Goal: Information Seeking & Learning: Learn about a topic

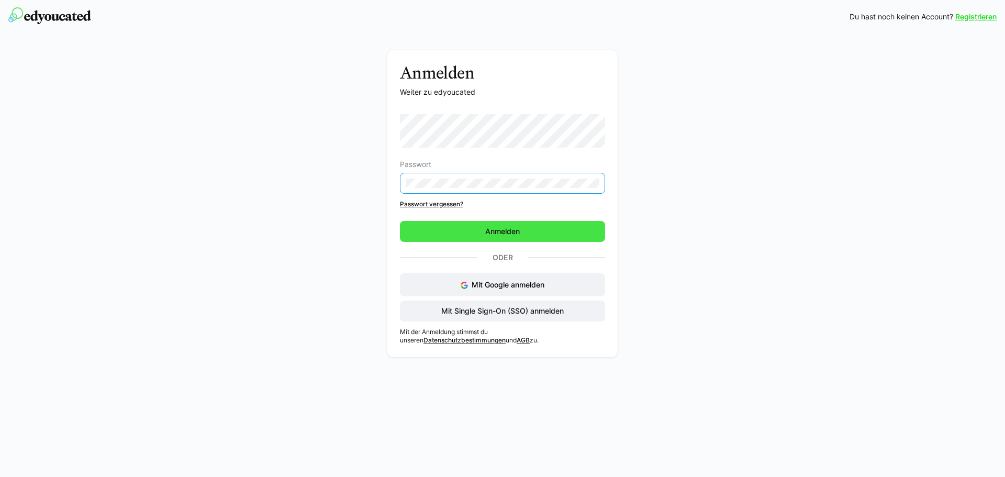
click at [535, 233] on span "Anmelden" at bounding box center [502, 231] width 205 height 21
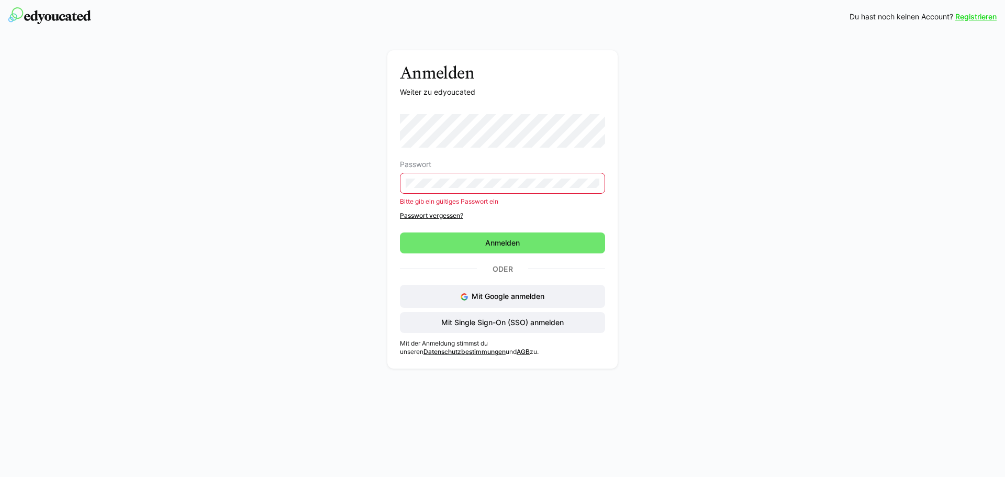
click at [352, 171] on div "Anmelden Weiter zu edyoucated Passwort Bitte gib ein gültiges Passwort ein Pass…" at bounding box center [503, 212] width 590 height 324
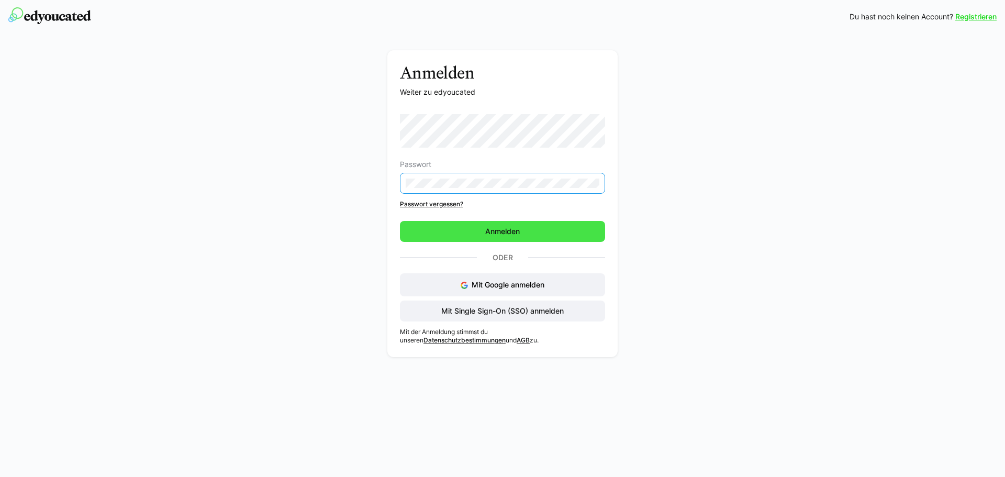
click at [502, 230] on span "Anmelden" at bounding box center [503, 231] width 38 height 10
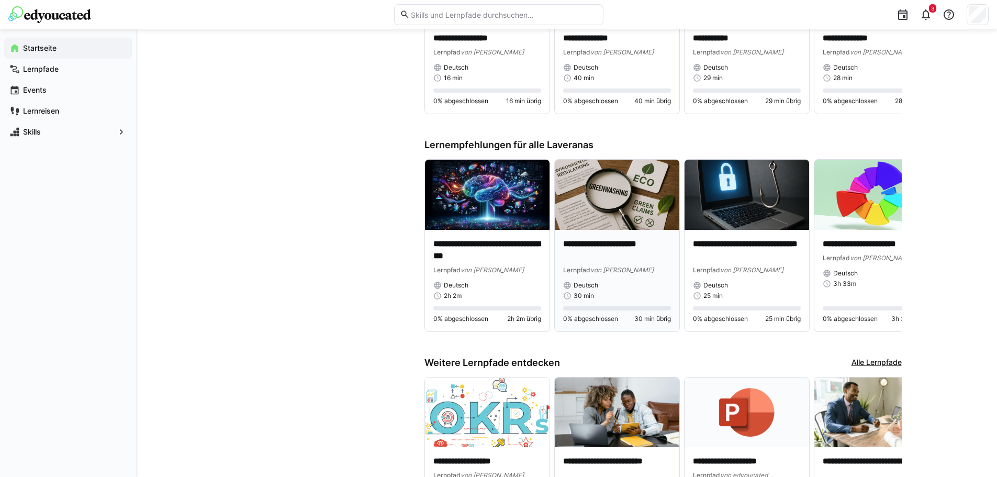
scroll to position [629, 0]
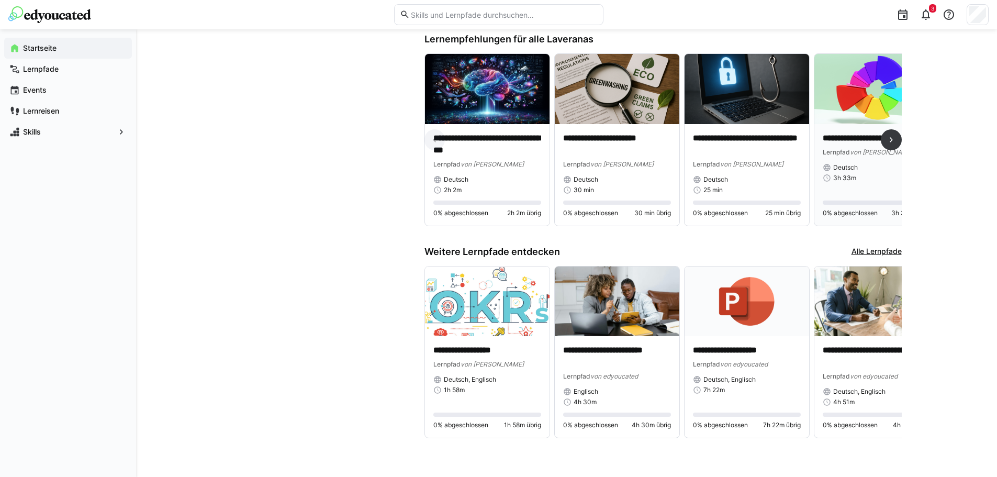
click at [861, 157] on div "**********" at bounding box center [877, 157] width 108 height 50
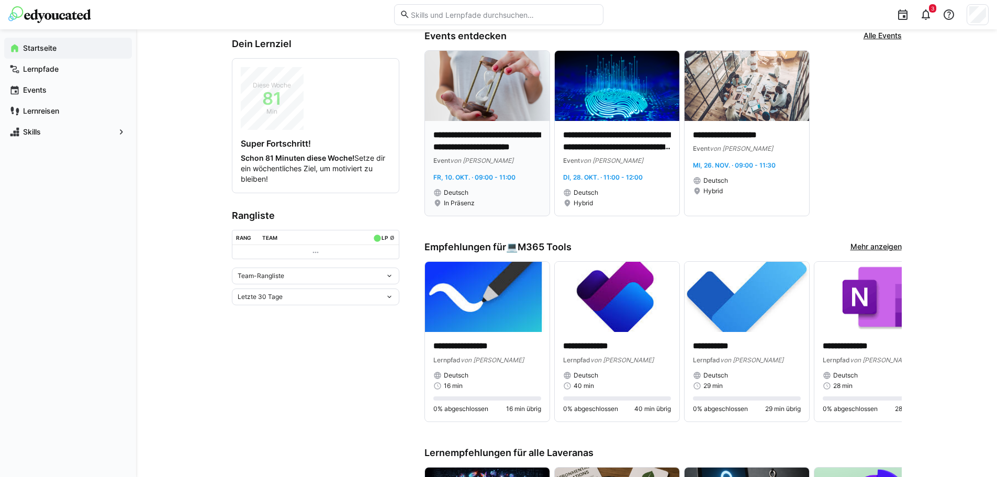
scroll to position [1, 0]
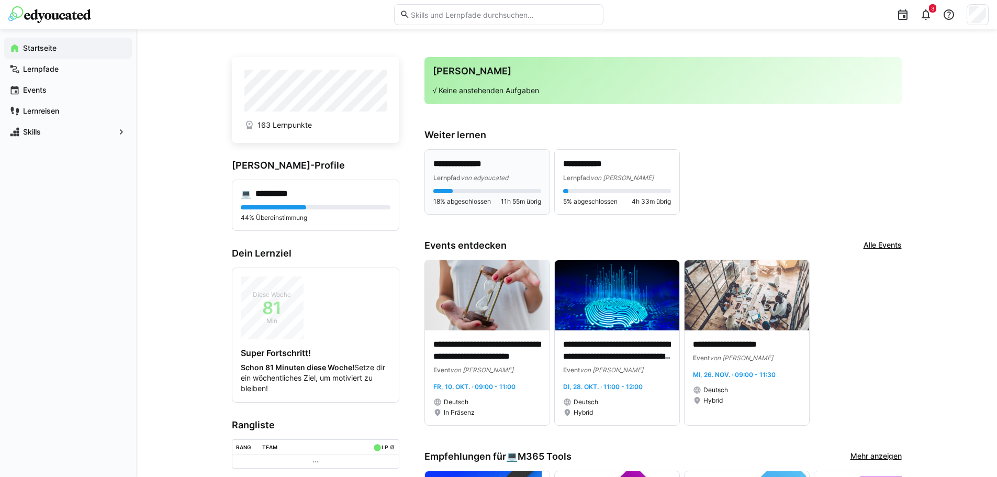
click at [469, 174] on span "von edyoucated" at bounding box center [485, 178] width 48 height 8
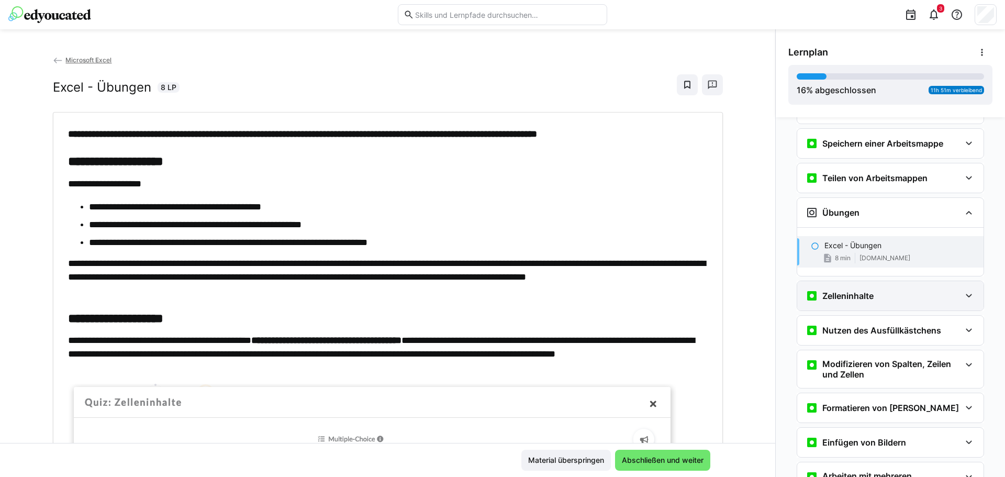
scroll to position [144, 0]
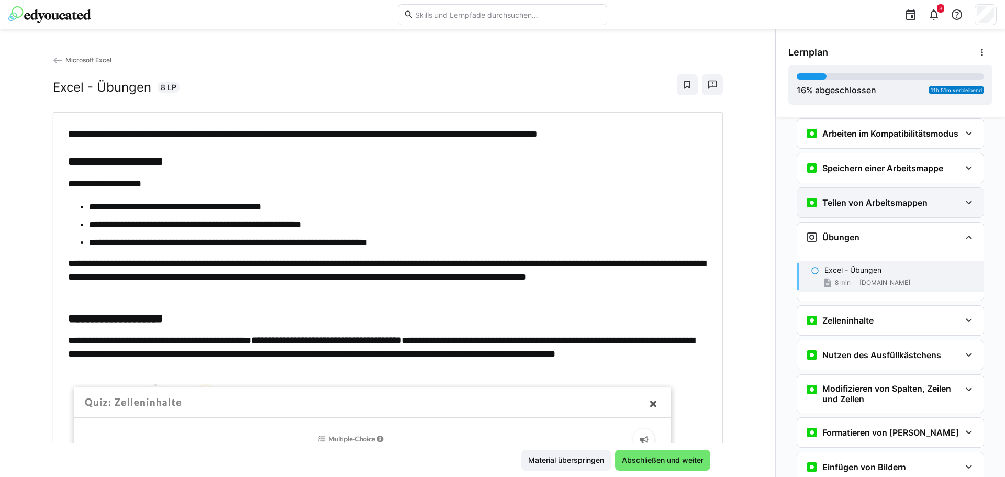
click at [963, 203] on eds-icon at bounding box center [969, 202] width 13 height 13
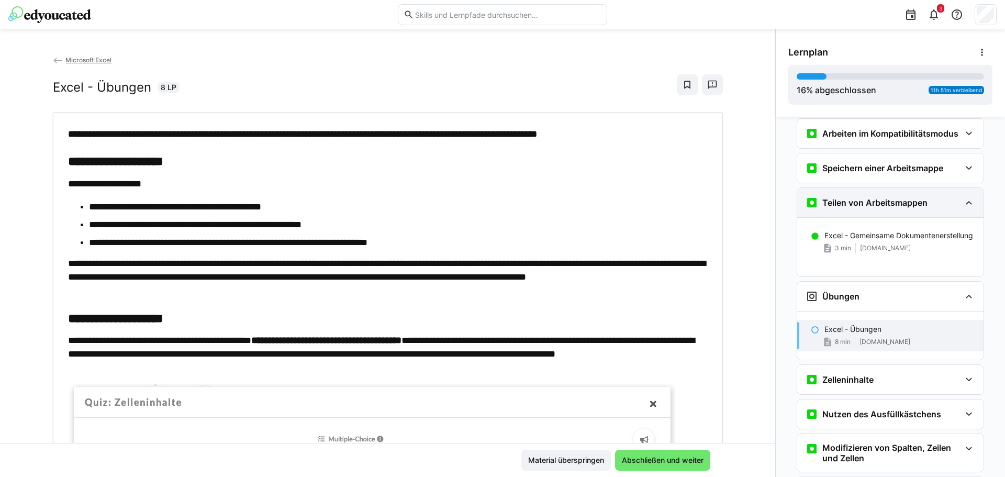
click at [963, 203] on eds-icon at bounding box center [969, 202] width 13 height 13
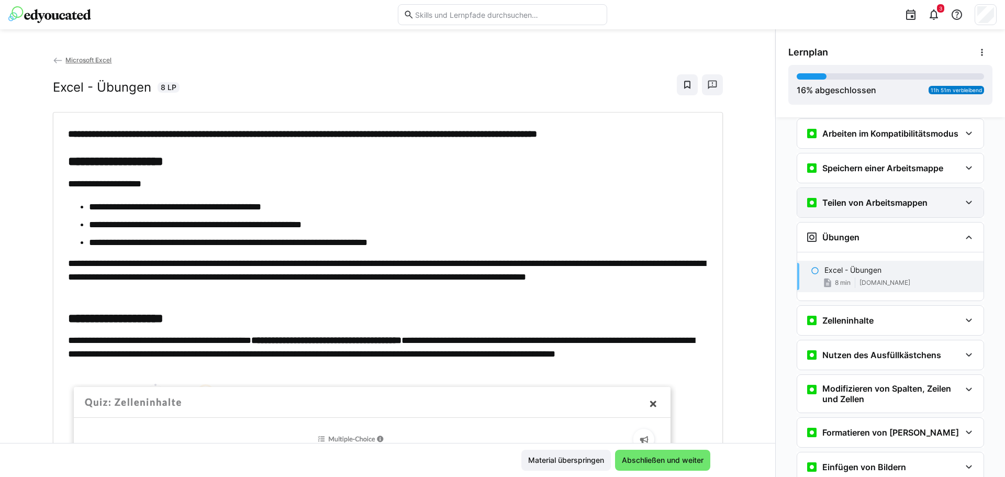
click at [844, 205] on h3 "Teilen von Arbeitsmappen" at bounding box center [874, 202] width 105 height 10
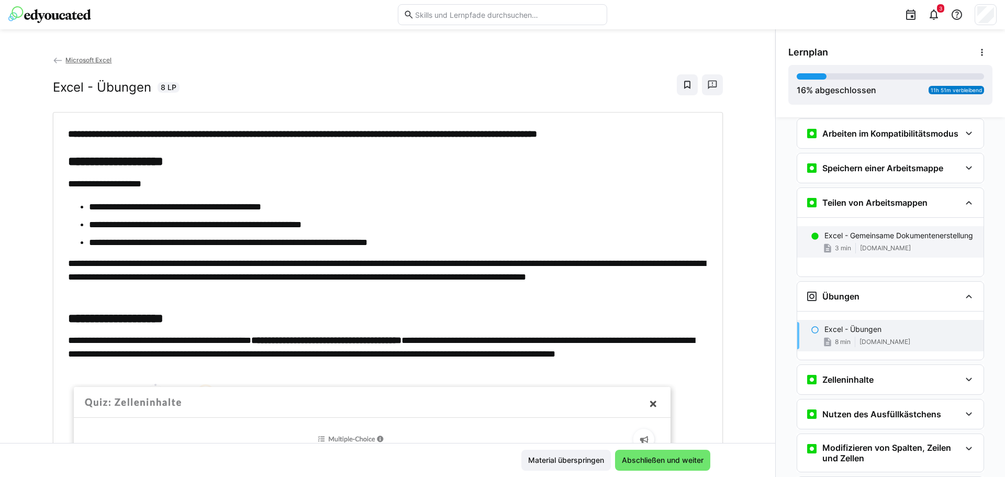
click at [861, 241] on p "Excel - Gemeinsame Dokumentenerstellung" at bounding box center [898, 235] width 149 height 10
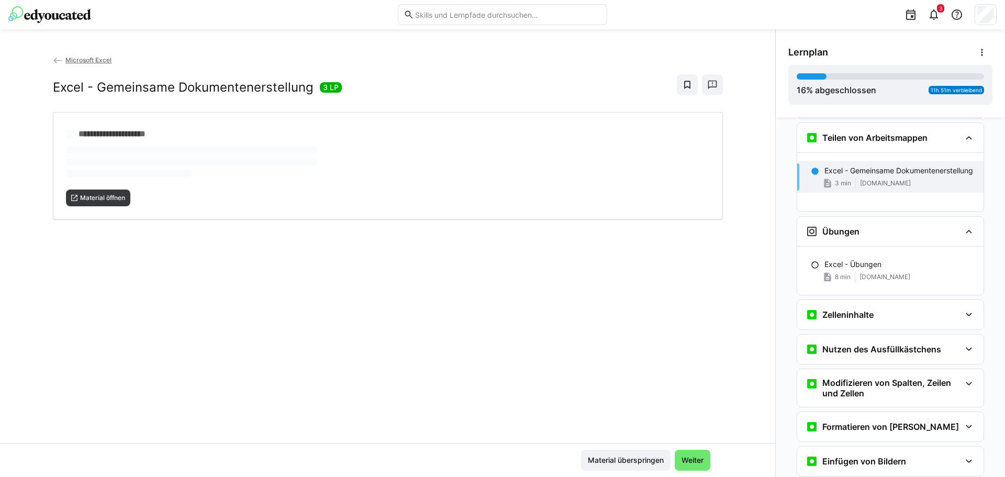
scroll to position [215, 0]
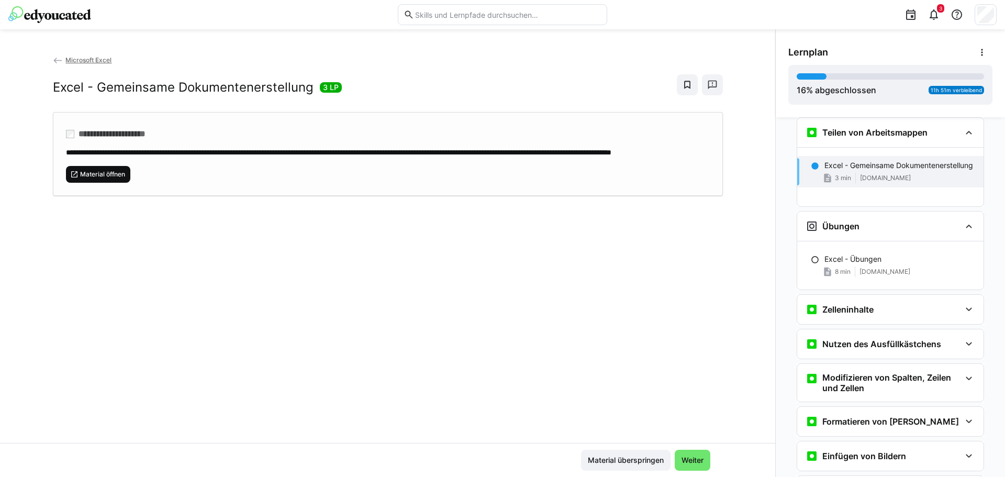
click at [105, 179] on span "Material öffnen" at bounding box center [102, 174] width 47 height 8
click at [875, 221] on div "Übungen" at bounding box center [883, 226] width 155 height 13
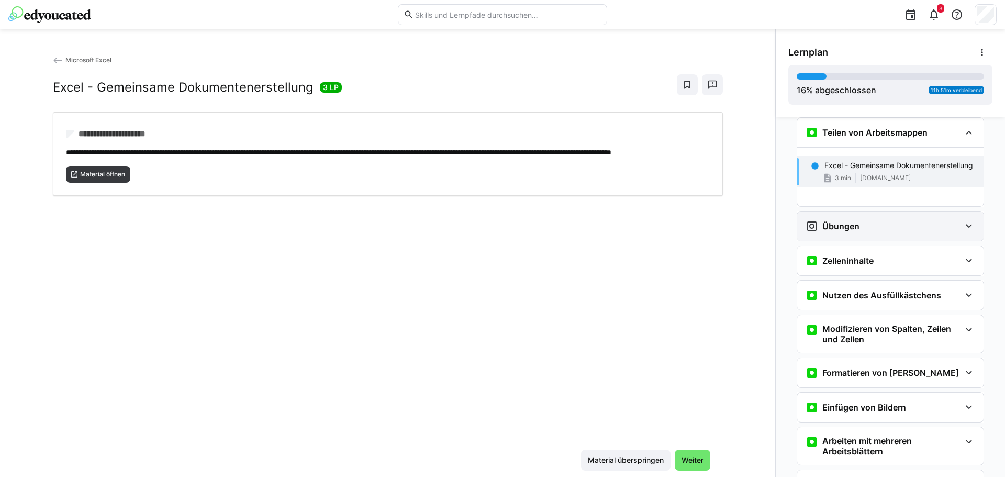
click at [875, 221] on div "Übungen" at bounding box center [883, 226] width 155 height 13
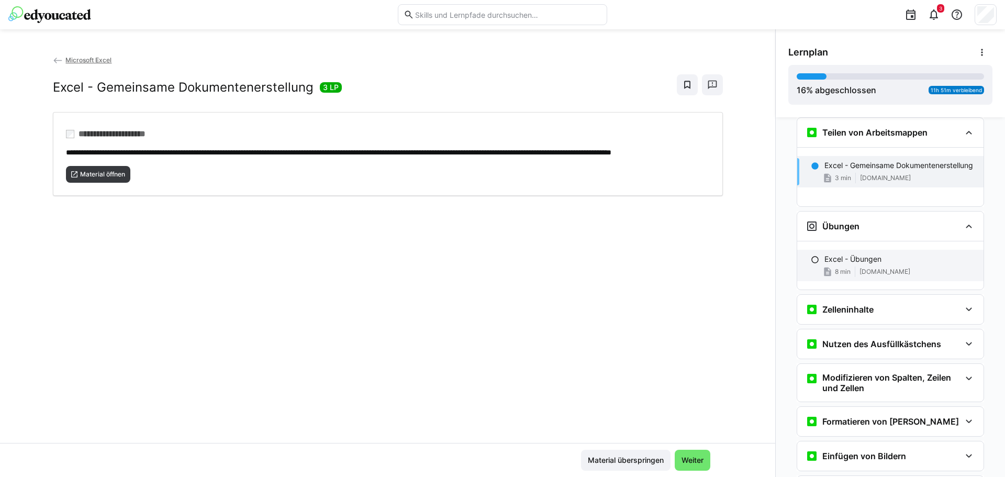
click at [844, 264] on p "Excel - Übungen" at bounding box center [852, 259] width 57 height 10
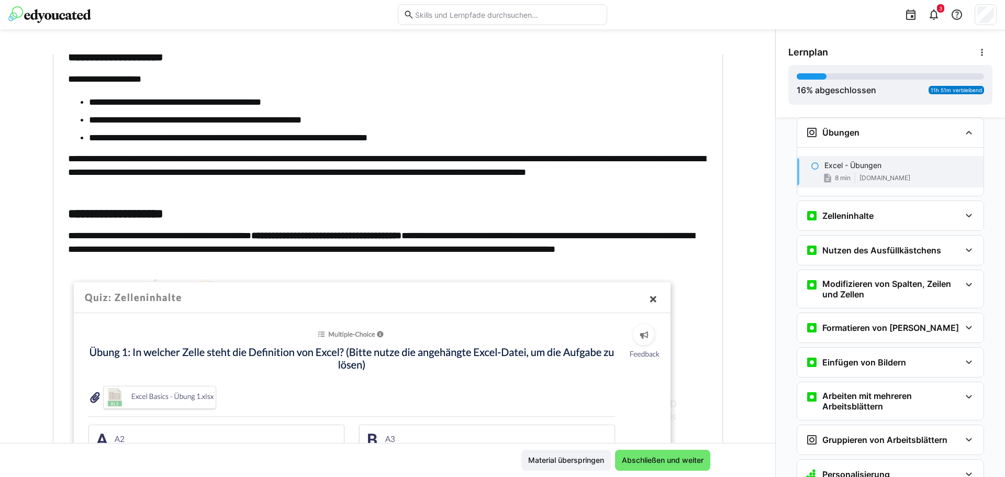
scroll to position [157, 0]
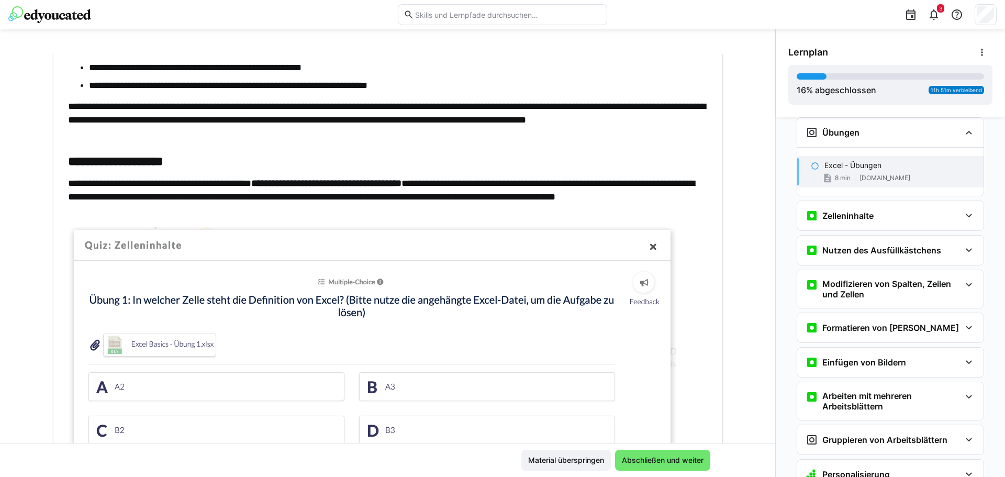
click at [160, 380] on img at bounding box center [372, 371] width 608 height 288
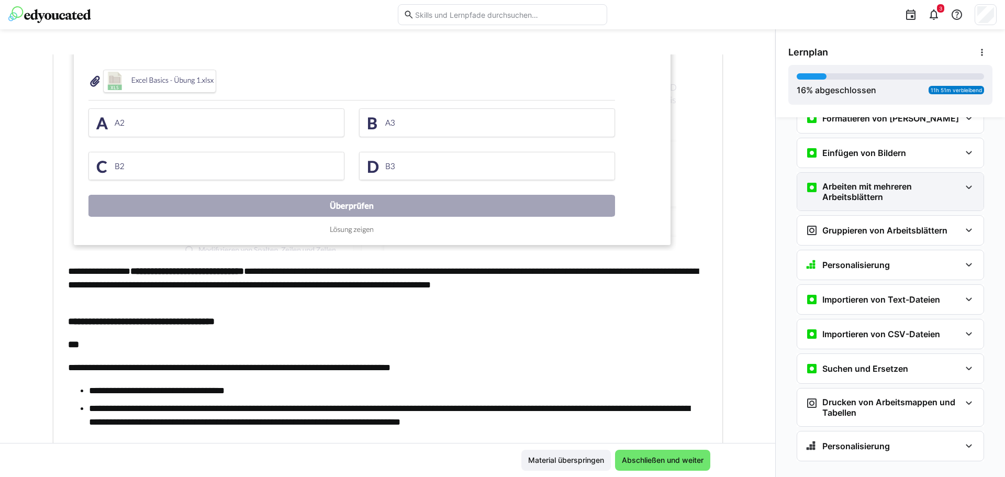
scroll to position [534, 0]
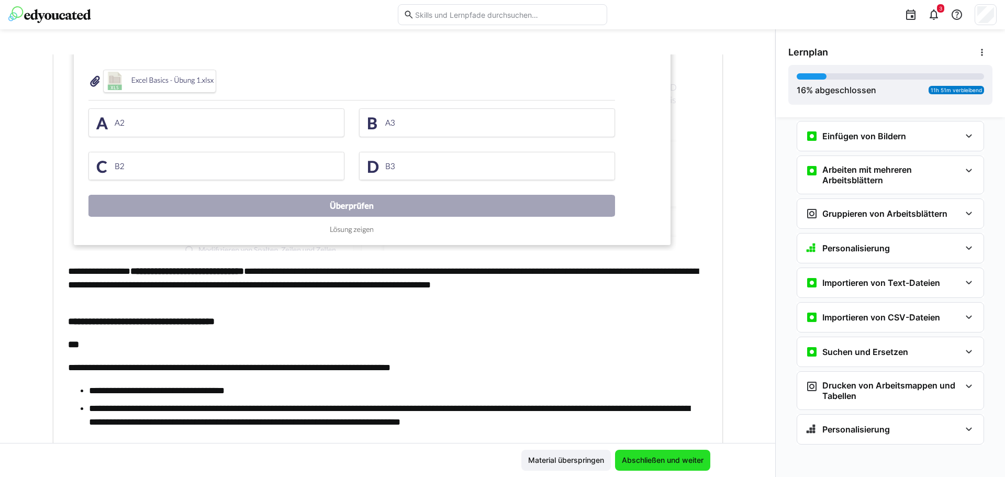
click at [666, 462] on span "Abschließen und weiter" at bounding box center [662, 460] width 85 height 10
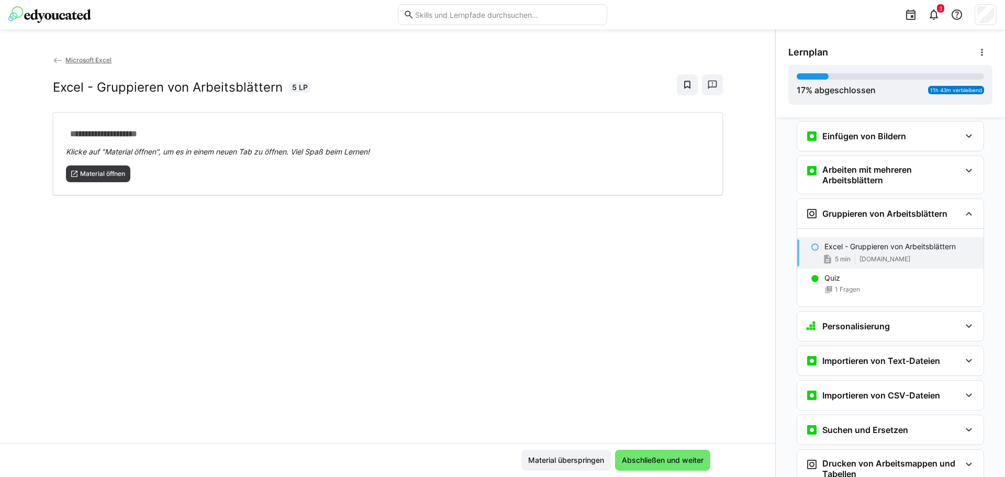
click at [883, 243] on p "Excel - Gruppieren von Arbeitsblättern" at bounding box center [889, 246] width 131 height 10
click at [111, 179] on span "Material öffnen" at bounding box center [98, 173] width 65 height 17
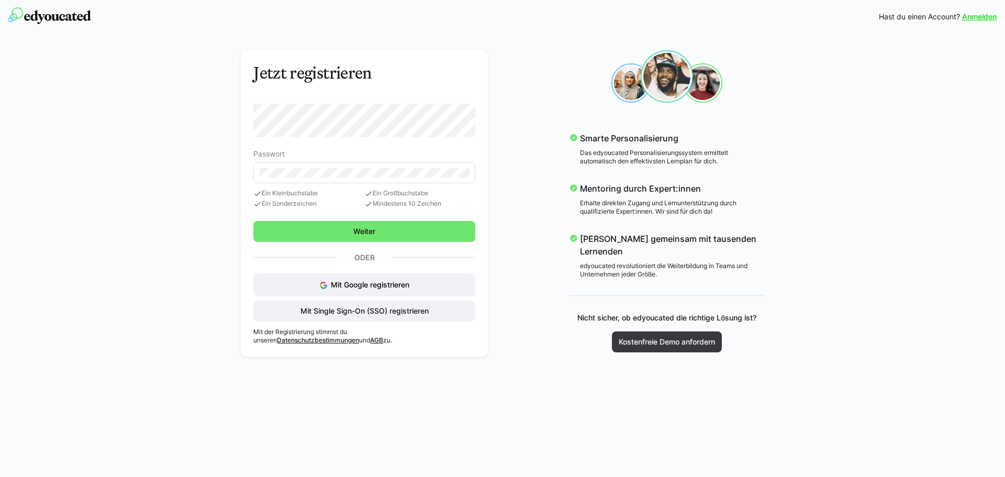
click at [364, 166] on eds-input at bounding box center [364, 172] width 222 height 21
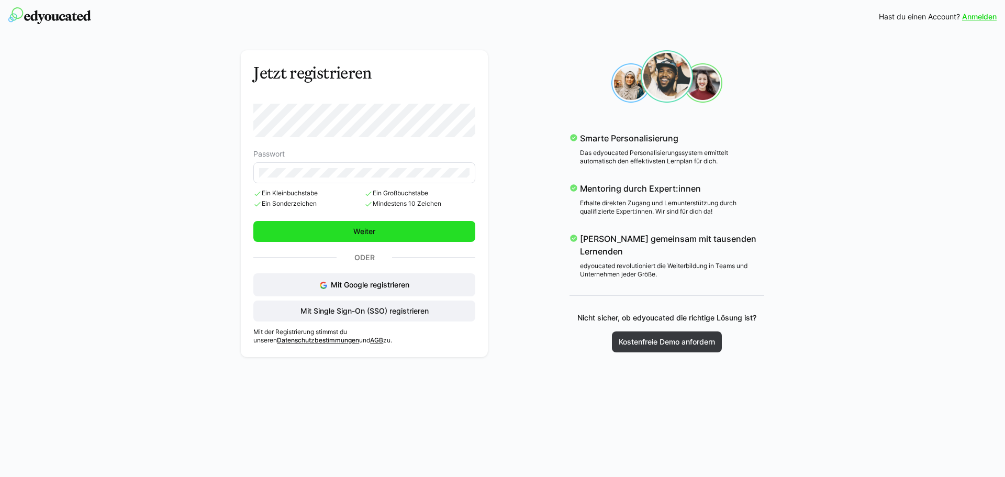
click at [394, 232] on span "Weiter" at bounding box center [364, 231] width 222 height 21
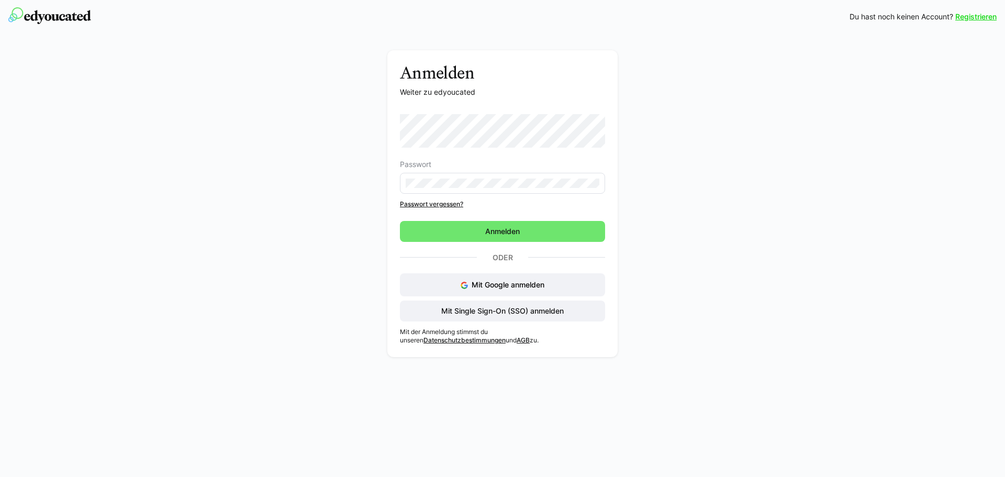
click at [455, 188] on eds-input at bounding box center [502, 183] width 205 height 21
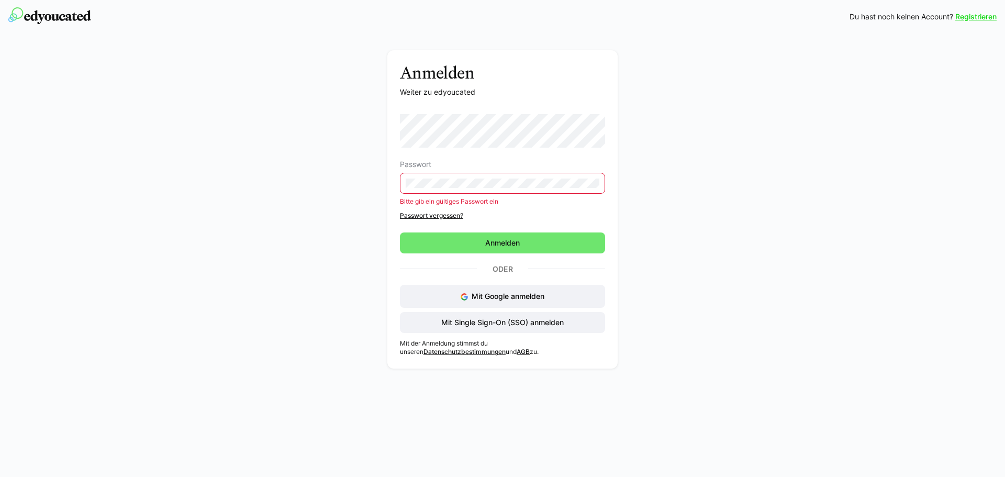
click at [509, 176] on eds-input at bounding box center [502, 183] width 205 height 21
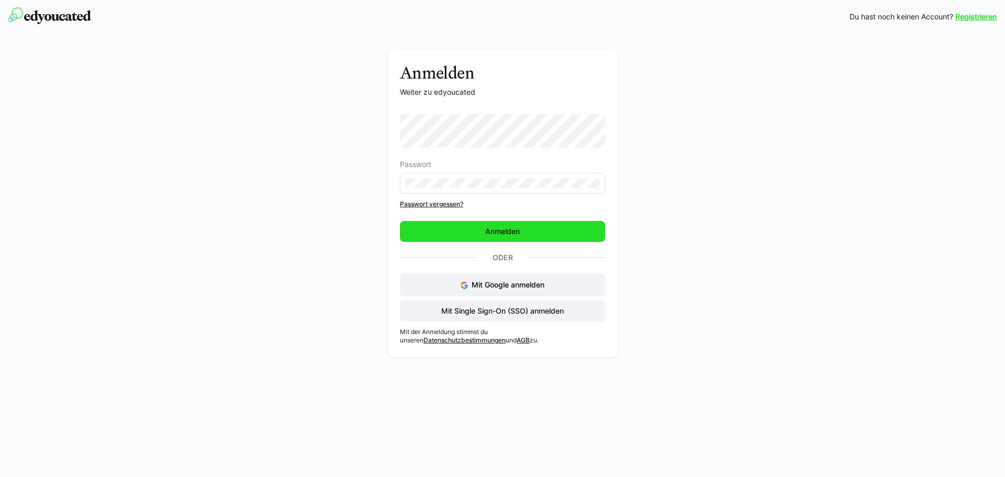
click at [500, 228] on span "Anmelden" at bounding box center [503, 231] width 38 height 10
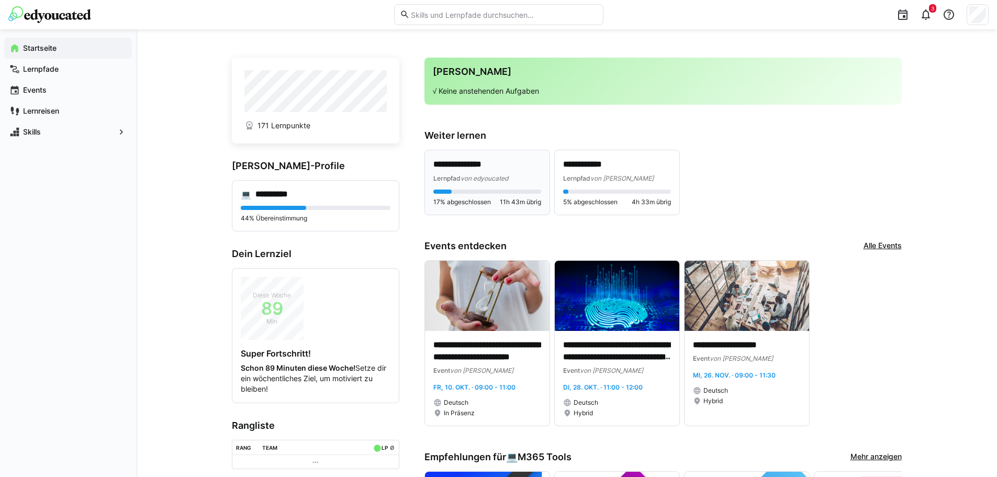
click at [469, 171] on div "**********" at bounding box center [487, 171] width 108 height 25
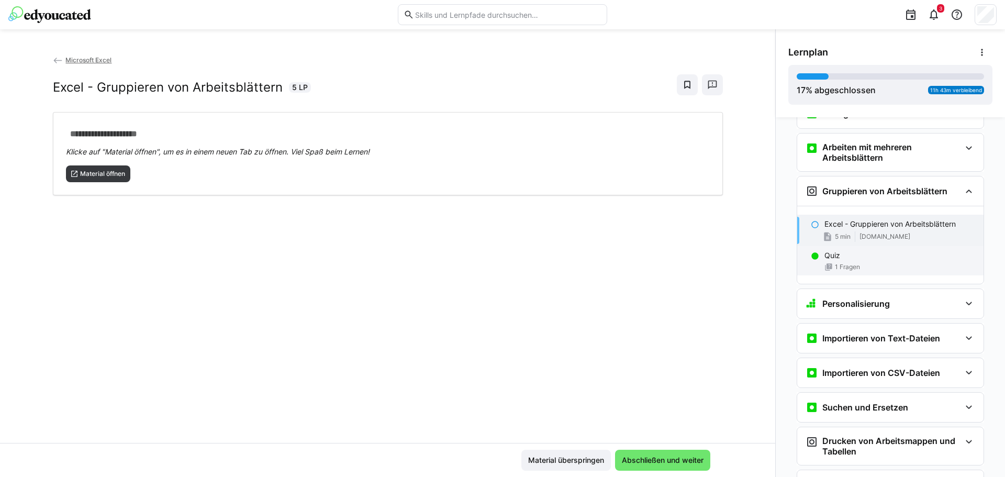
scroll to position [432, 0]
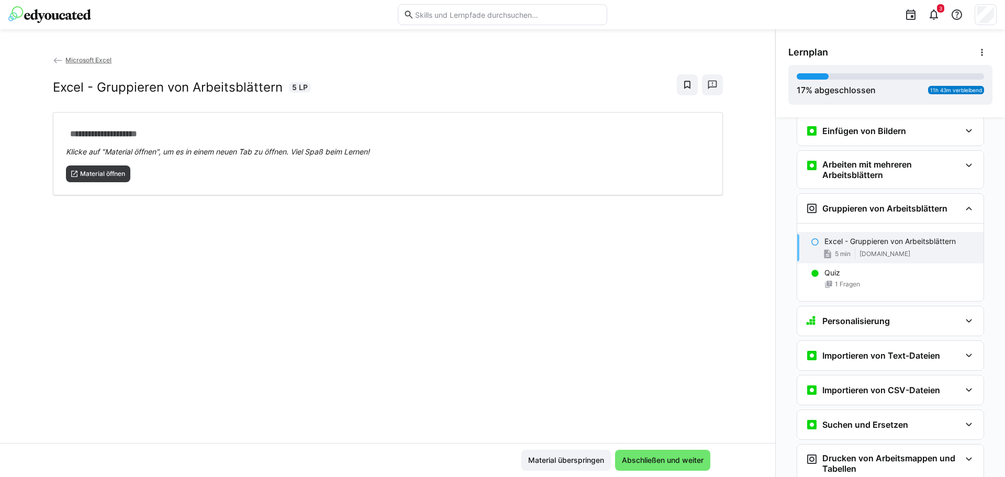
click at [894, 247] on div "Excel - Gruppieren von Arbeitsblättern 5 min [DOMAIN_NAME]" at bounding box center [890, 247] width 186 height 31
click at [93, 172] on span "Material öffnen" at bounding box center [102, 174] width 47 height 8
click at [665, 461] on span "Abschließen und weiter" at bounding box center [662, 460] width 85 height 10
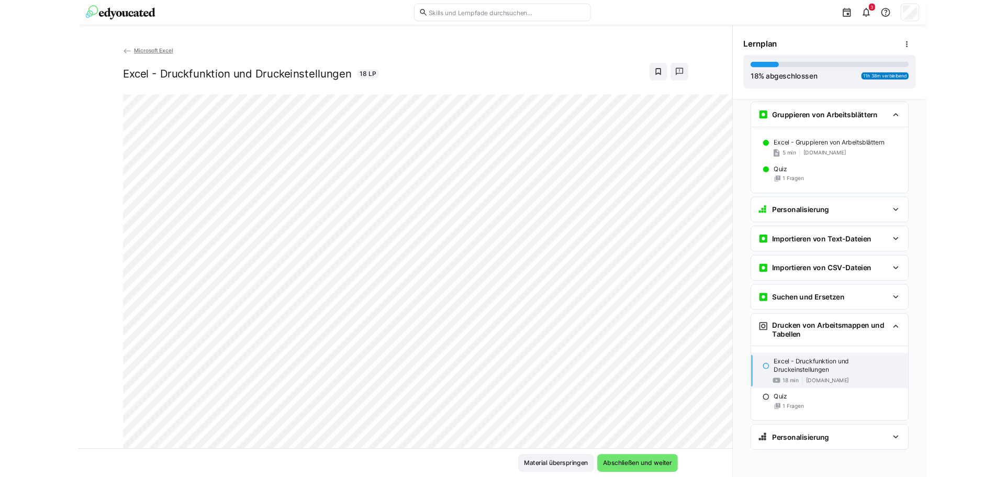
scroll to position [593, 0]
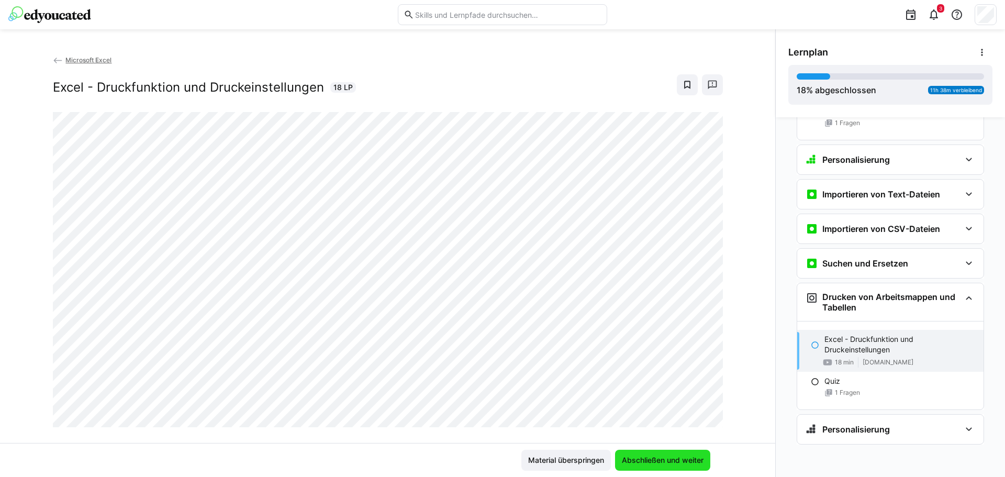
click at [646, 461] on span "Abschließen und weiter" at bounding box center [662, 460] width 85 height 10
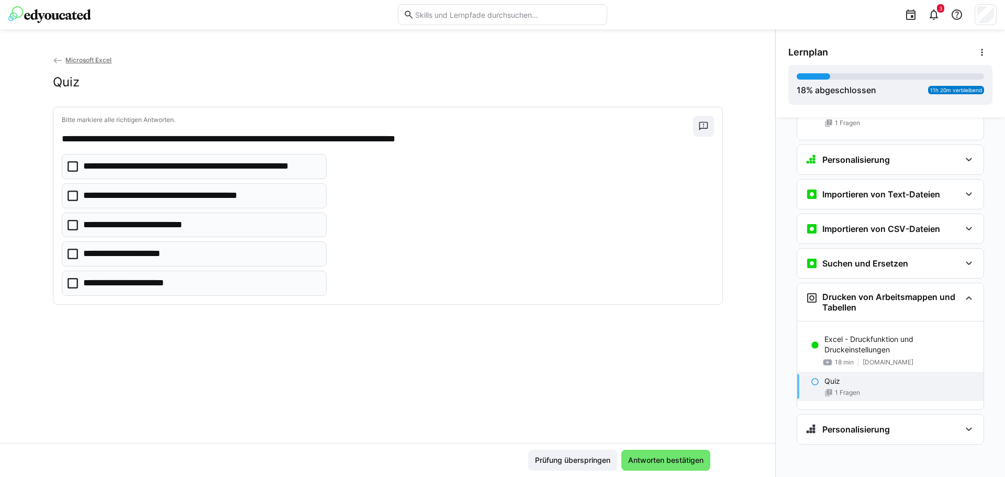
click at [821, 387] on div "Quiz 1 Fragen" at bounding box center [890, 386] width 186 height 29
click at [70, 166] on icon at bounding box center [73, 166] width 10 height 10
click at [69, 226] on icon at bounding box center [73, 225] width 10 height 10
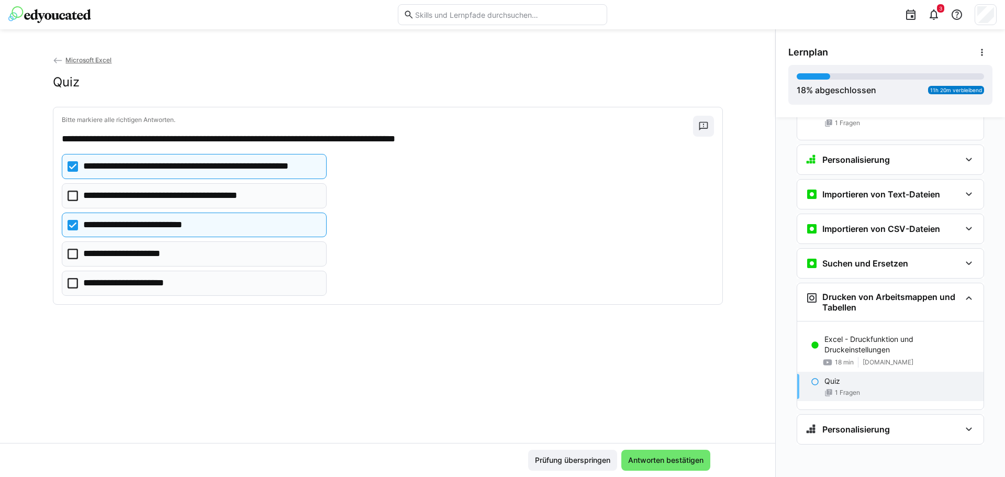
click at [69, 253] on icon at bounding box center [73, 254] width 10 height 10
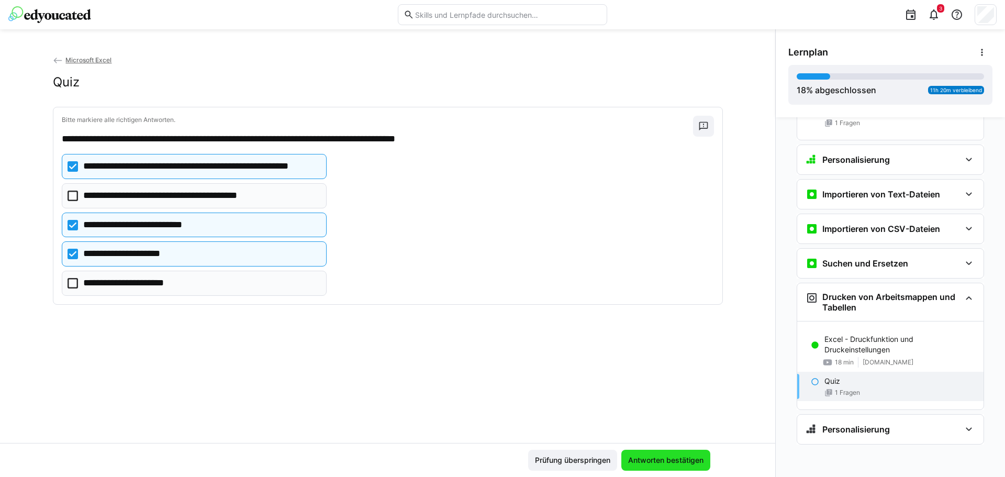
click at [674, 461] on span "Antworten bestätigen" at bounding box center [666, 460] width 79 height 10
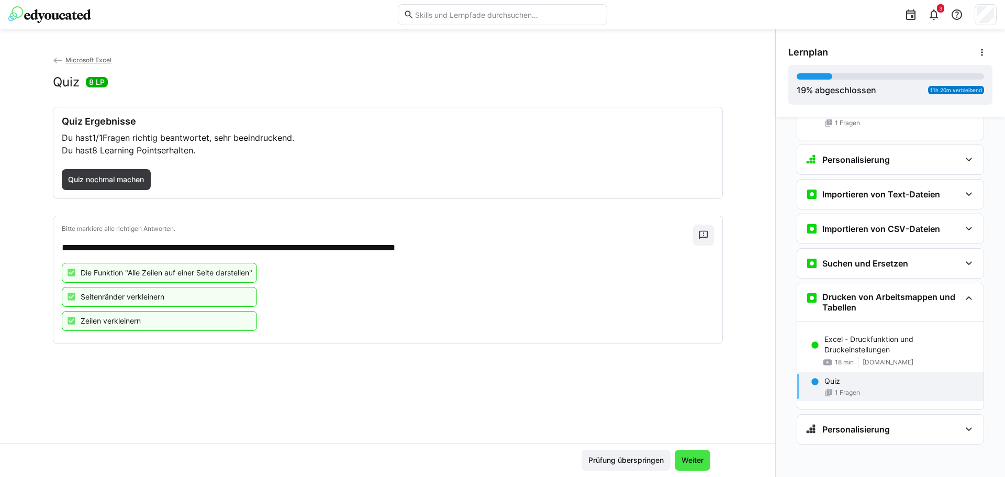
click at [687, 461] on span "Weiter" at bounding box center [692, 460] width 25 height 10
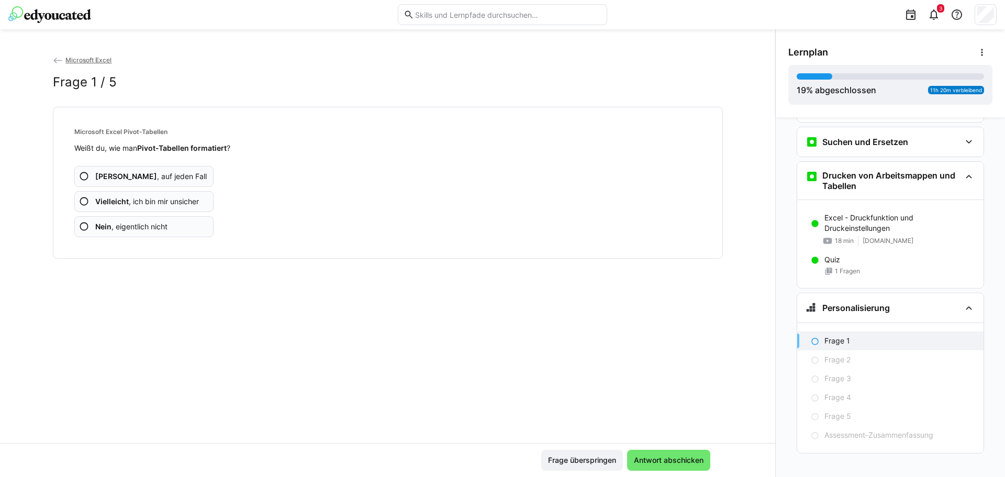
scroll to position [723, 0]
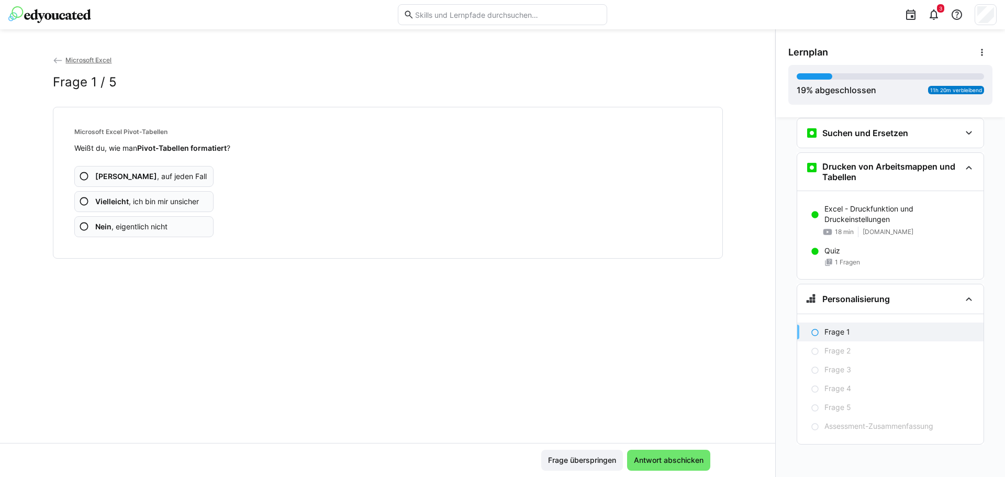
click at [82, 228] on eds-icon at bounding box center [84, 226] width 10 height 10
click at [82, 227] on eds-icon at bounding box center [84, 226] width 10 height 10
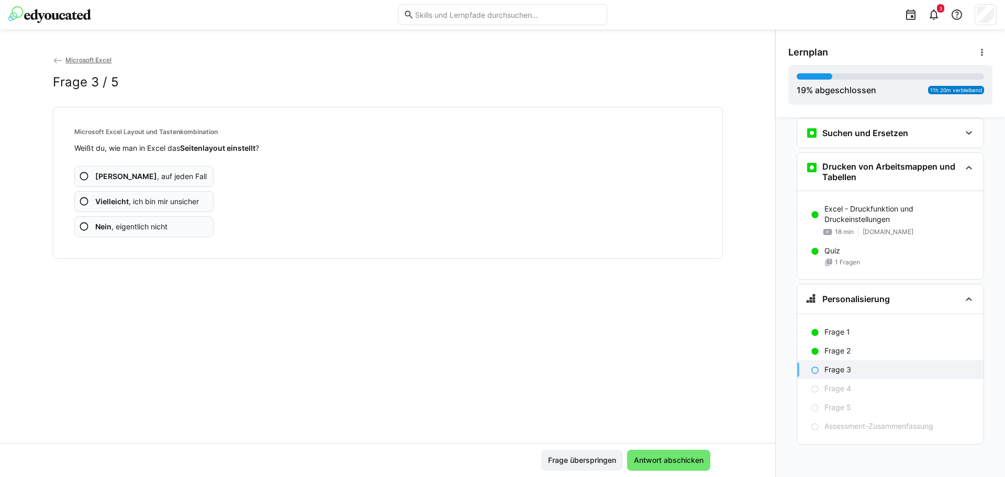
click at [83, 204] on eds-icon at bounding box center [84, 201] width 10 height 10
click at [83, 225] on eds-icon at bounding box center [84, 226] width 10 height 10
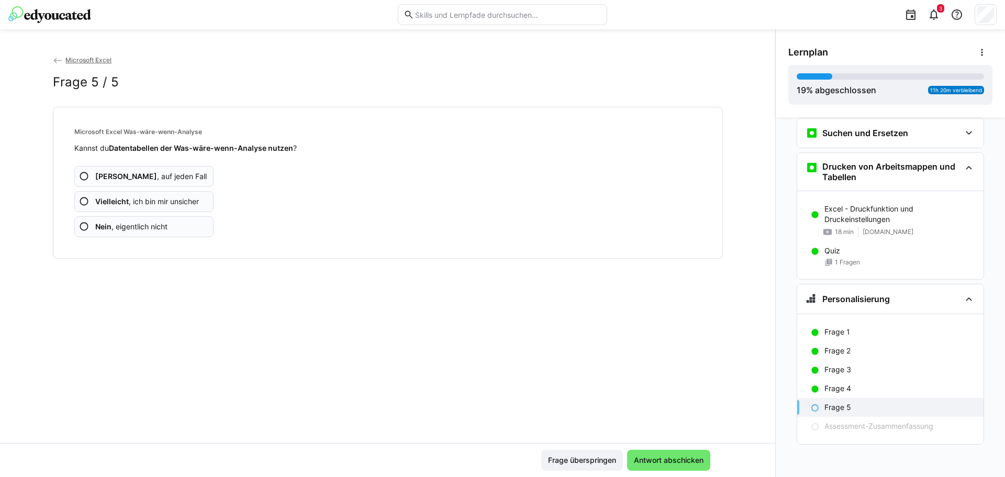
click at [80, 227] on eds-icon at bounding box center [84, 226] width 10 height 10
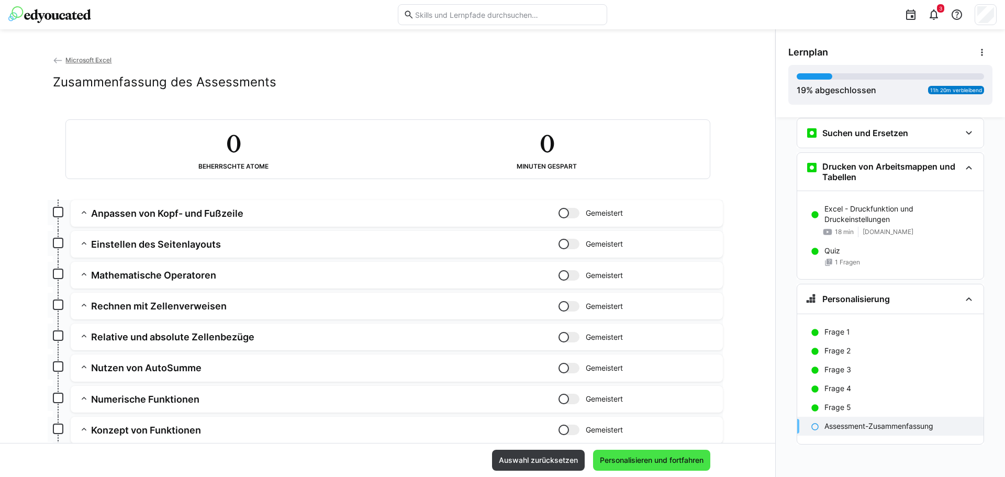
click at [659, 461] on span "Personalisieren und fortfahren" at bounding box center [651, 460] width 107 height 10
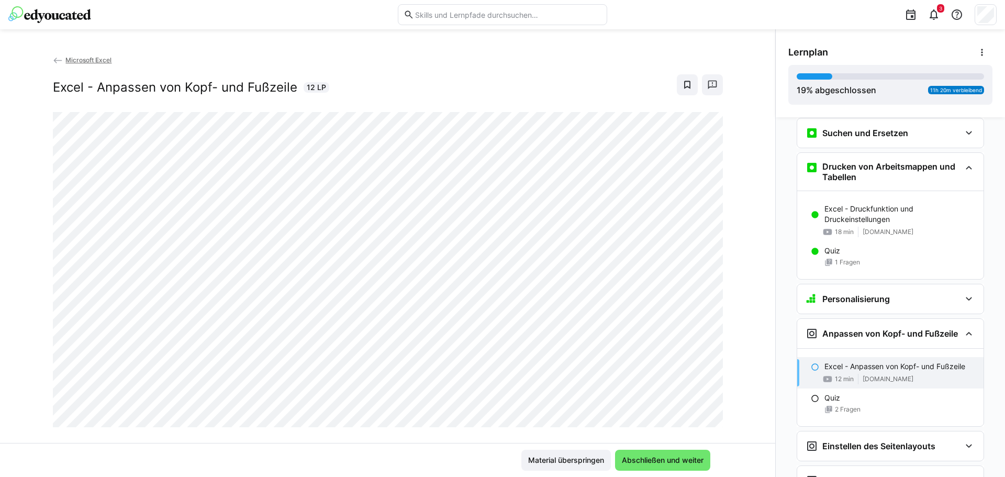
scroll to position [924, 0]
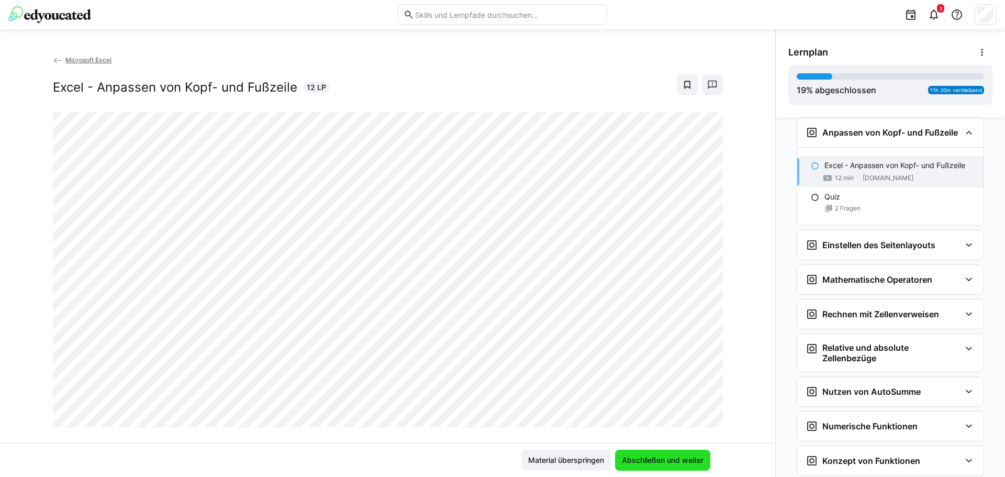
click at [653, 465] on span "Abschließen und weiter" at bounding box center [662, 460] width 85 height 10
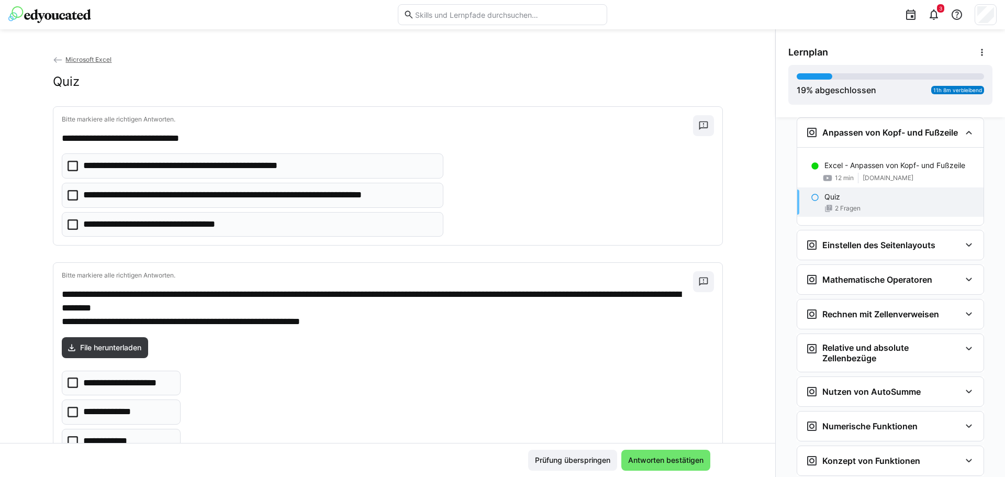
scroll to position [0, 0]
click at [68, 197] on icon at bounding box center [73, 196] width 10 height 10
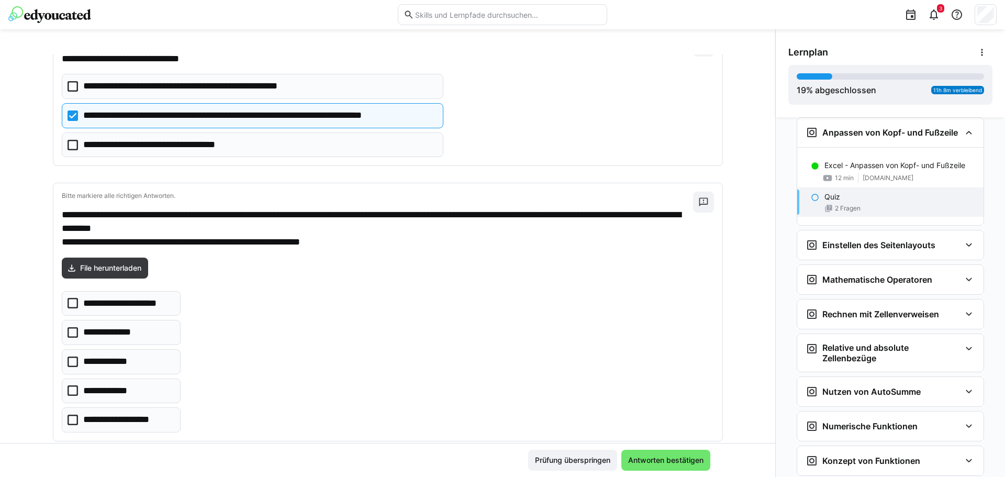
scroll to position [104, 0]
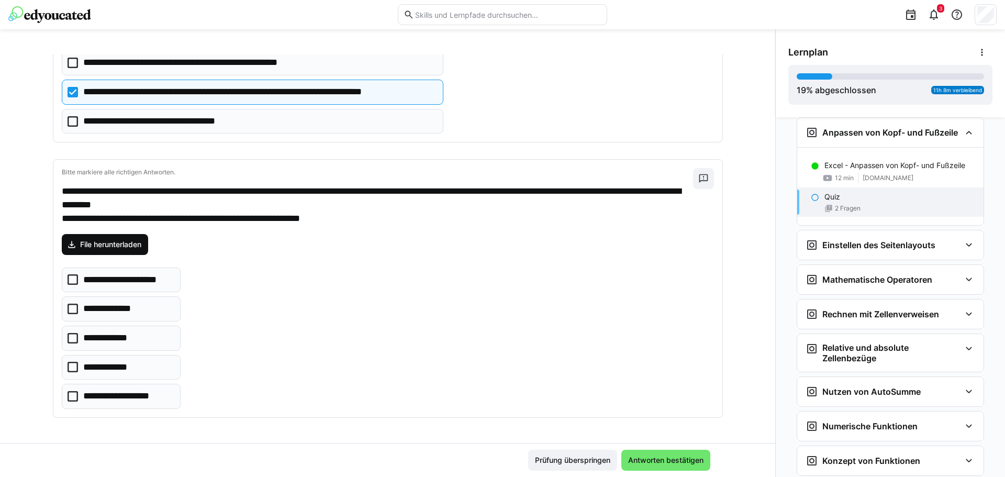
click at [107, 240] on span "File herunterladen" at bounding box center [111, 244] width 64 height 10
click at [70, 396] on icon at bounding box center [73, 396] width 10 height 10
click at [68, 367] on icon at bounding box center [73, 367] width 10 height 10
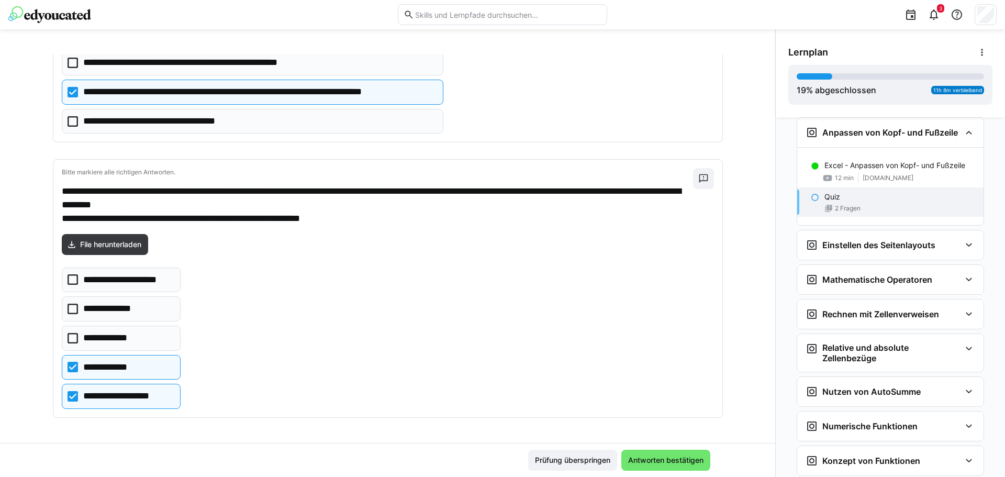
click at [68, 277] on icon at bounding box center [73, 279] width 10 height 10
click at [68, 310] on icon at bounding box center [73, 309] width 10 height 10
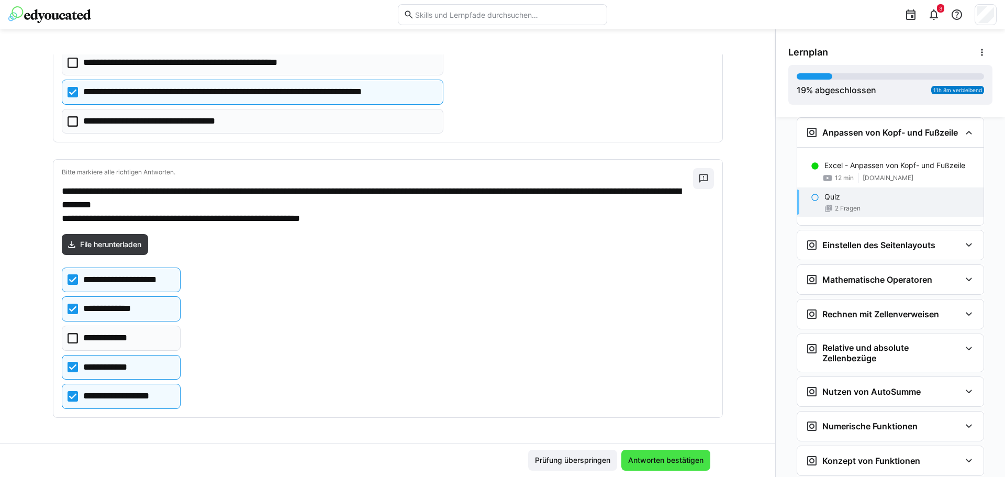
click at [650, 464] on span "Antworten bestätigen" at bounding box center [666, 460] width 79 height 10
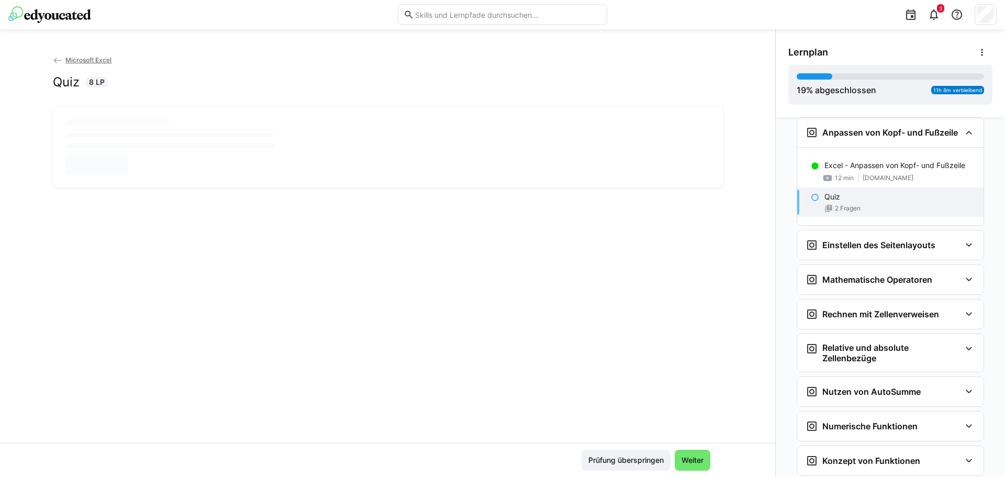
scroll to position [0, 0]
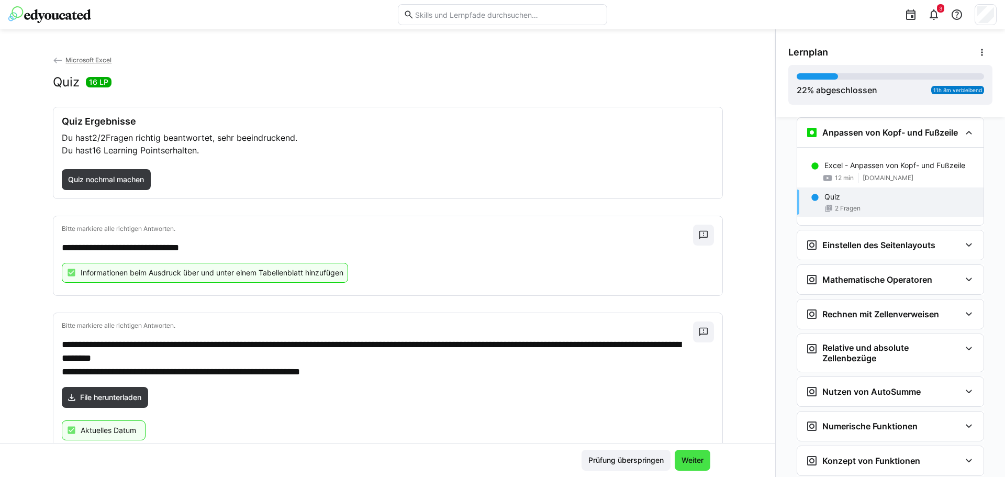
click at [686, 462] on span "Weiter" at bounding box center [692, 460] width 25 height 10
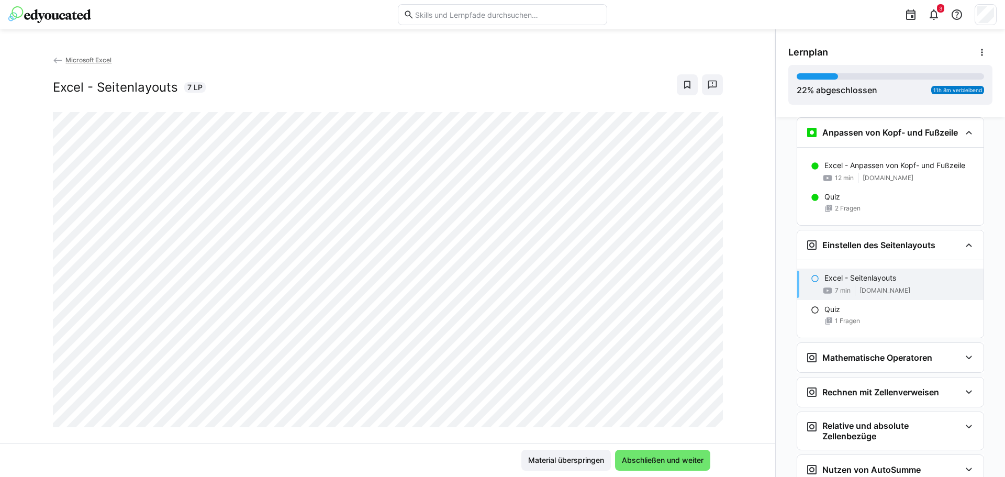
scroll to position [1037, 0]
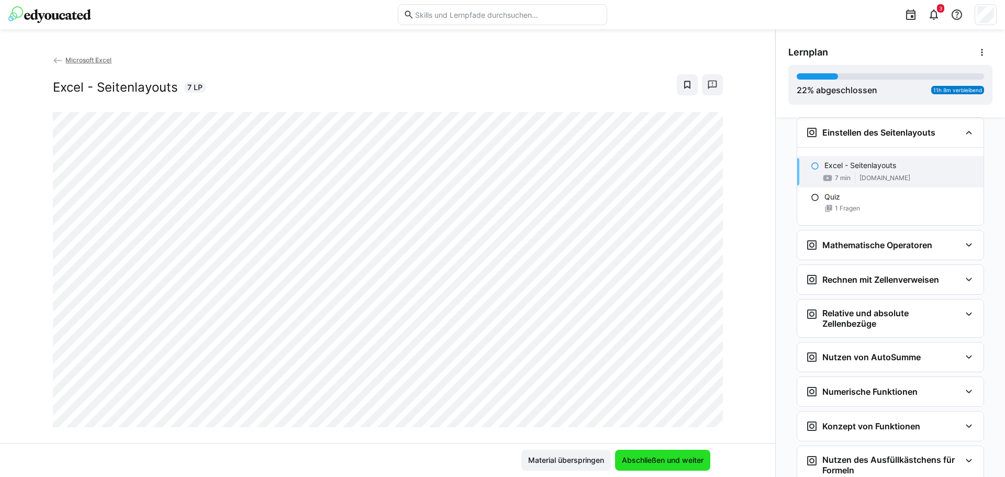
click at [682, 455] on span "Abschließen und weiter" at bounding box center [662, 460] width 85 height 10
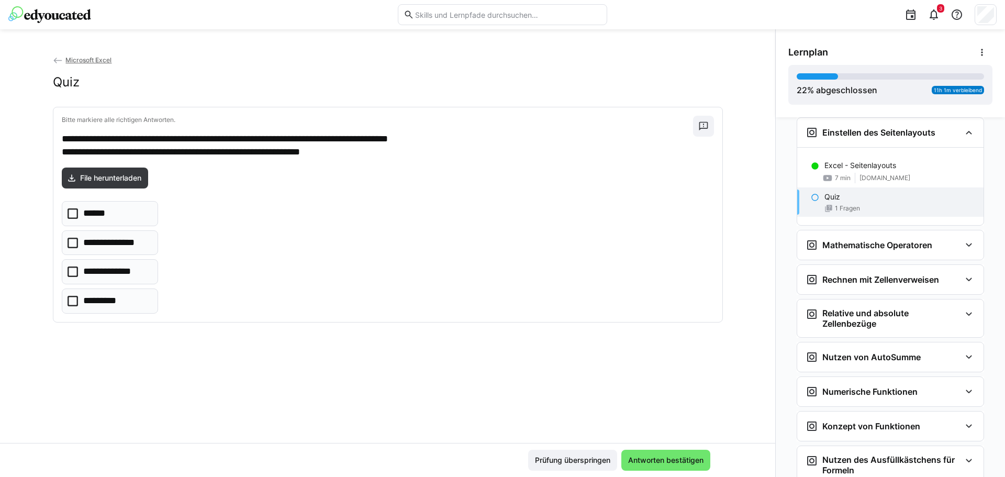
click at [834, 199] on p "Quiz" at bounding box center [832, 197] width 16 height 10
click at [71, 214] on icon at bounding box center [73, 213] width 10 height 10
click at [72, 302] on icon at bounding box center [73, 301] width 10 height 10
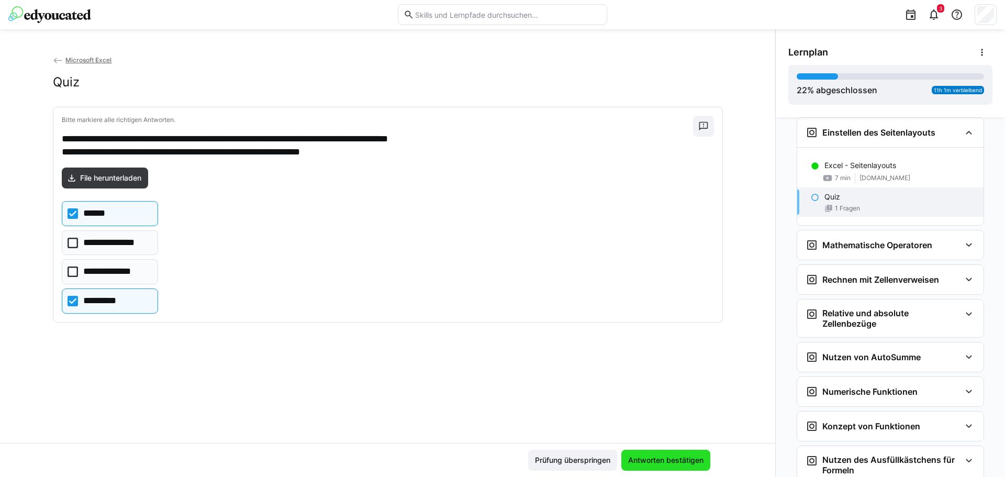
click at [660, 459] on span "Antworten bestätigen" at bounding box center [666, 460] width 79 height 10
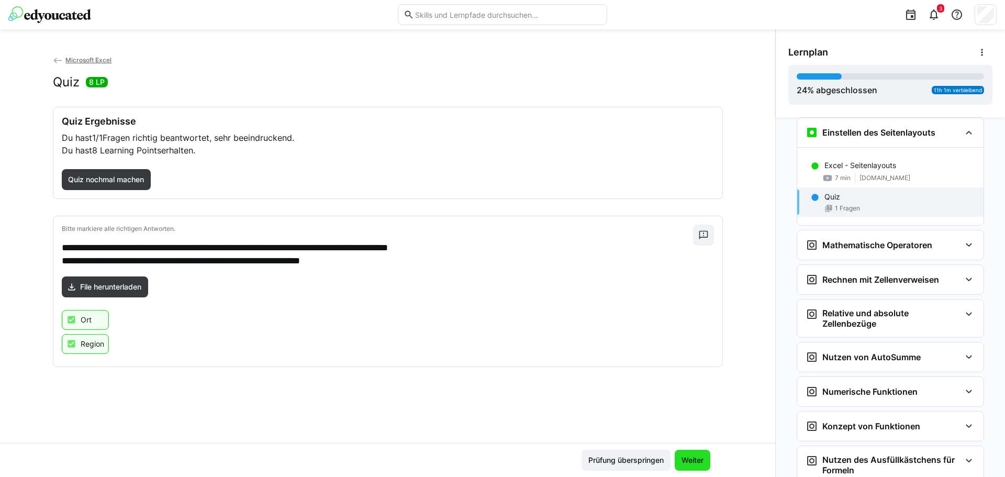
click at [683, 460] on span "Weiter" at bounding box center [692, 460] width 25 height 10
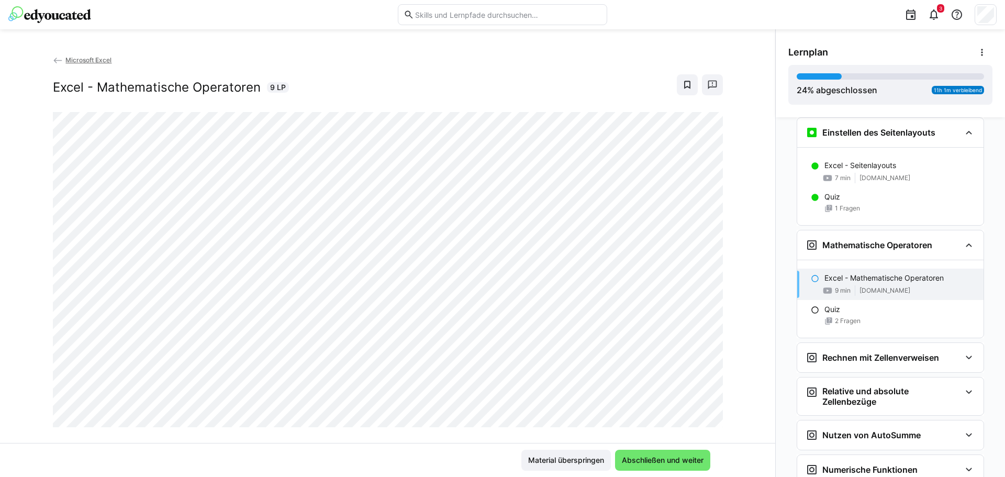
scroll to position [1150, 0]
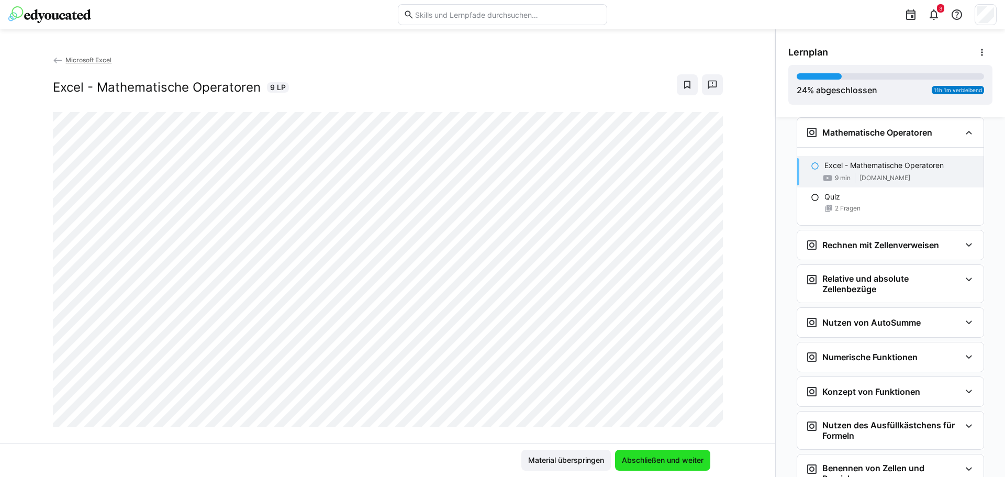
click at [673, 460] on span "Abschließen und weiter" at bounding box center [662, 460] width 85 height 10
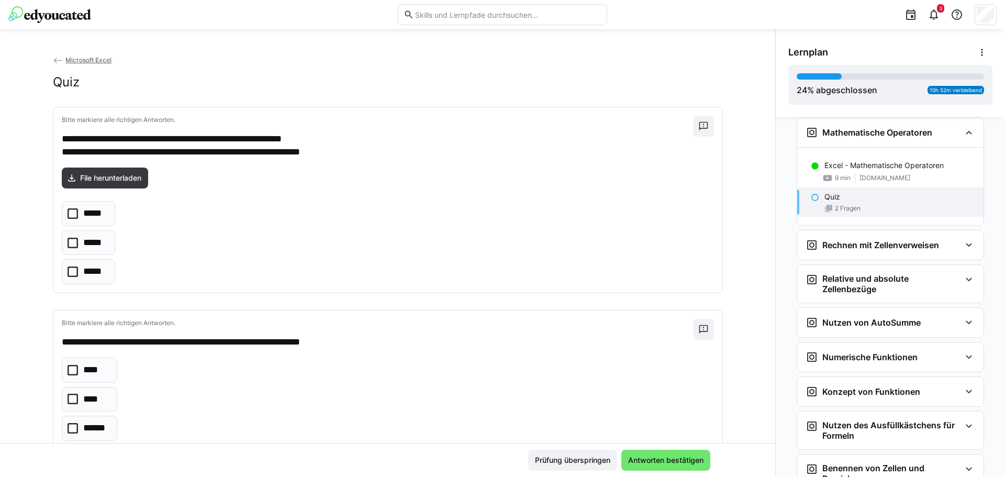
click at [827, 202] on p "Quiz" at bounding box center [832, 197] width 16 height 10
click at [90, 180] on span "File herunterladen" at bounding box center [111, 178] width 64 height 10
click at [865, 165] on p "Excel - Mathematische Operatoren" at bounding box center [883, 165] width 119 height 10
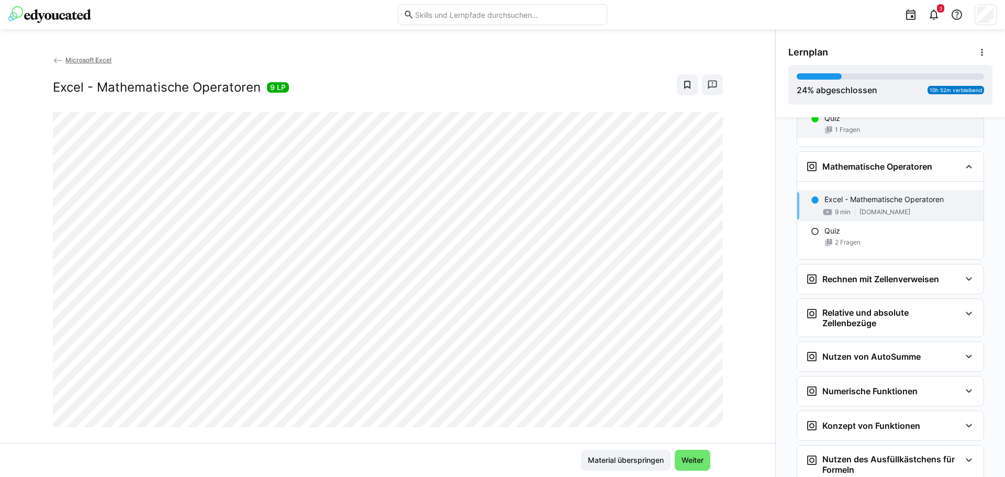
scroll to position [1097, 0]
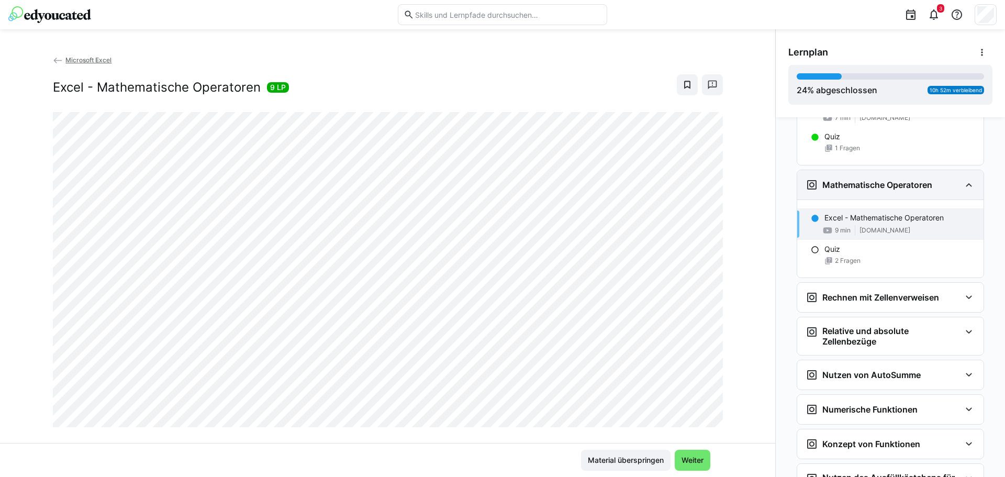
click at [875, 187] on h3 "Mathematische Operatoren" at bounding box center [877, 185] width 110 height 10
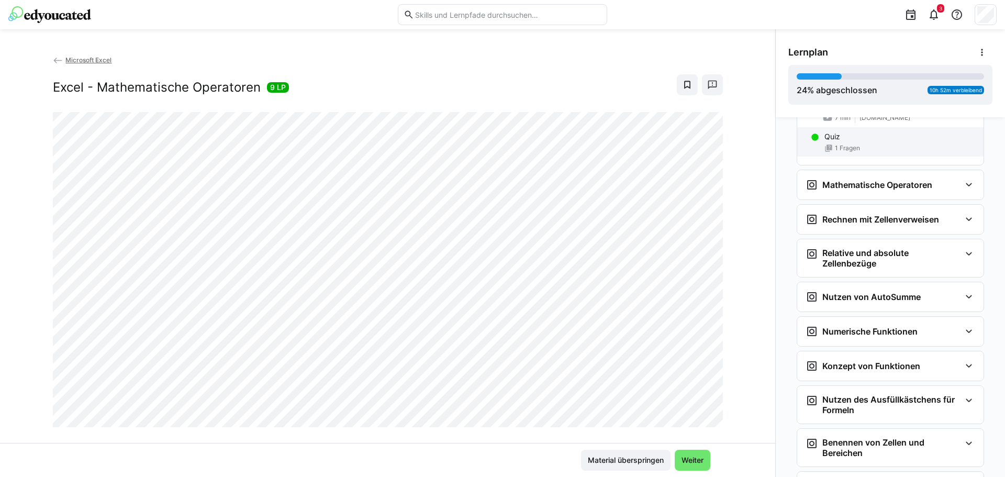
click at [874, 149] on div "1 Fragen" at bounding box center [899, 148] width 151 height 8
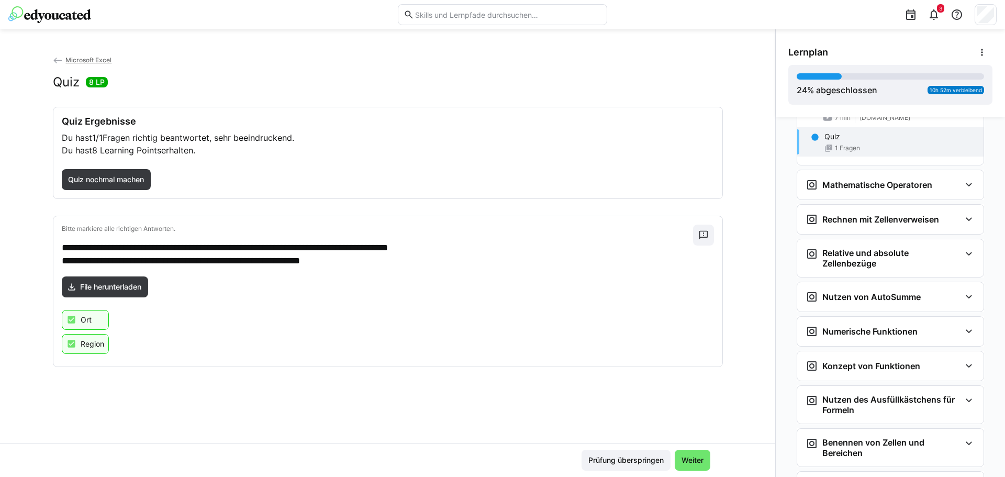
scroll to position [1037, 0]
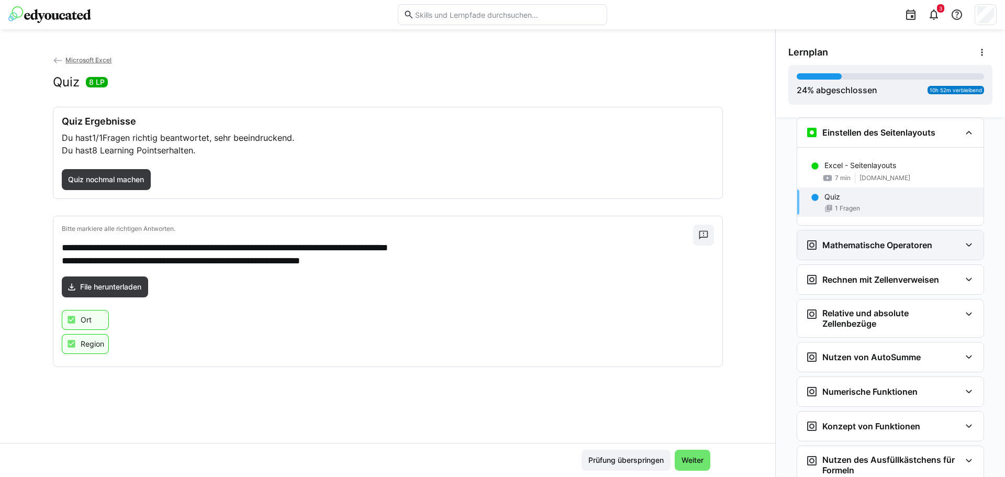
click at [883, 244] on h3 "Mathematische Operatoren" at bounding box center [877, 245] width 110 height 10
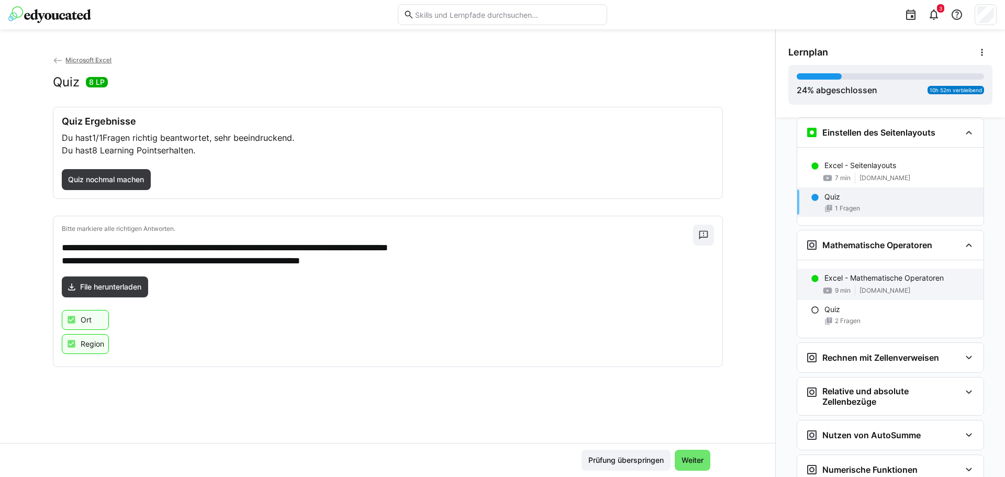
click at [846, 275] on p "Excel - Mathematische Operatoren" at bounding box center [883, 278] width 119 height 10
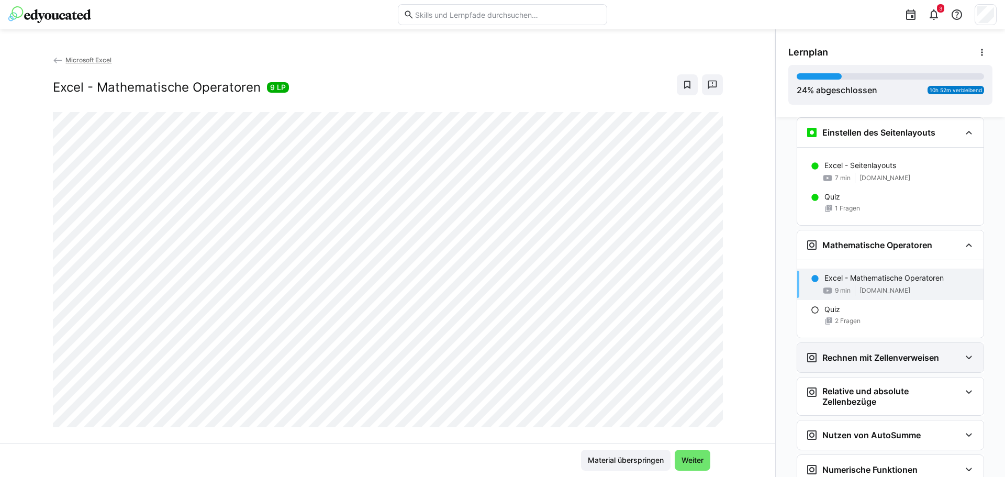
scroll to position [1150, 0]
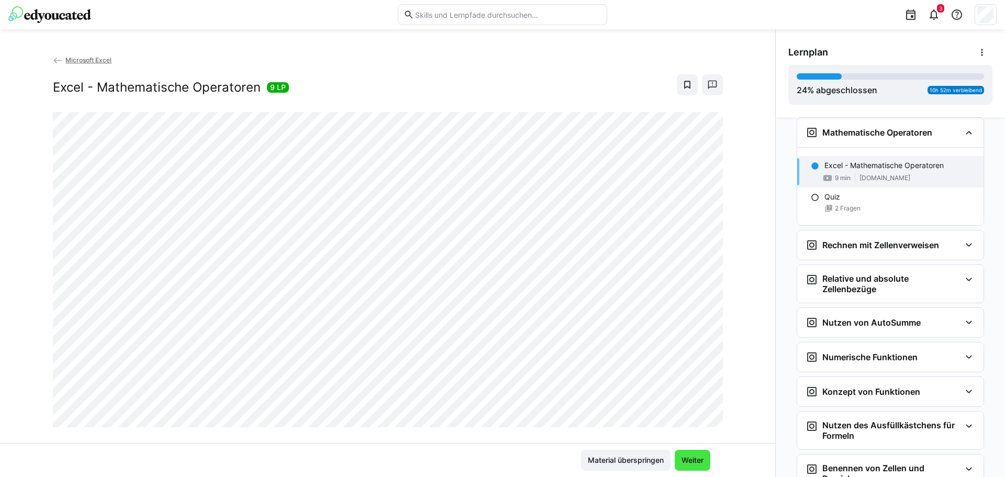
click at [686, 458] on span "Weiter" at bounding box center [692, 460] width 25 height 10
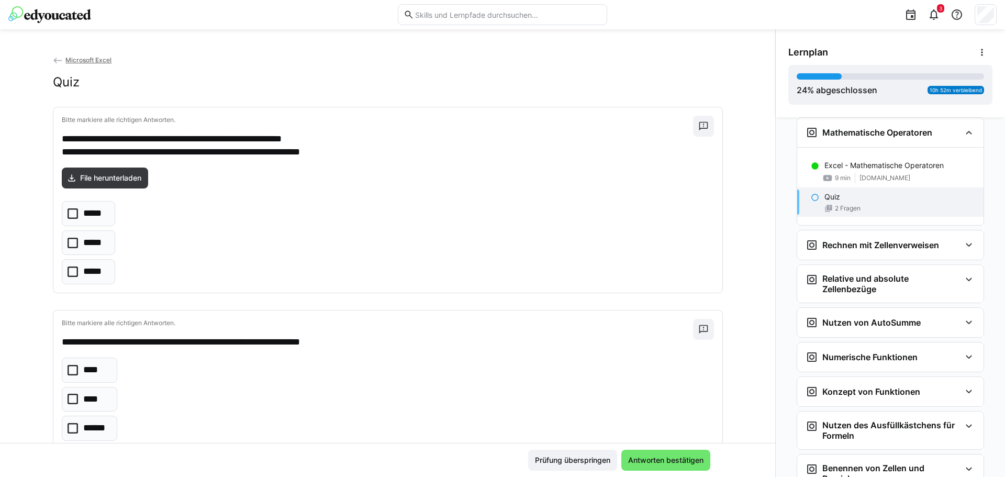
click at [68, 244] on icon at bounding box center [73, 243] width 10 height 10
click at [69, 271] on icon at bounding box center [73, 271] width 10 height 10
drag, startPoint x: 67, startPoint y: 372, endPoint x: 131, endPoint y: 385, distance: 65.6
click at [80, 373] on eds-checkbox "****" at bounding box center [89, 370] width 55 height 25
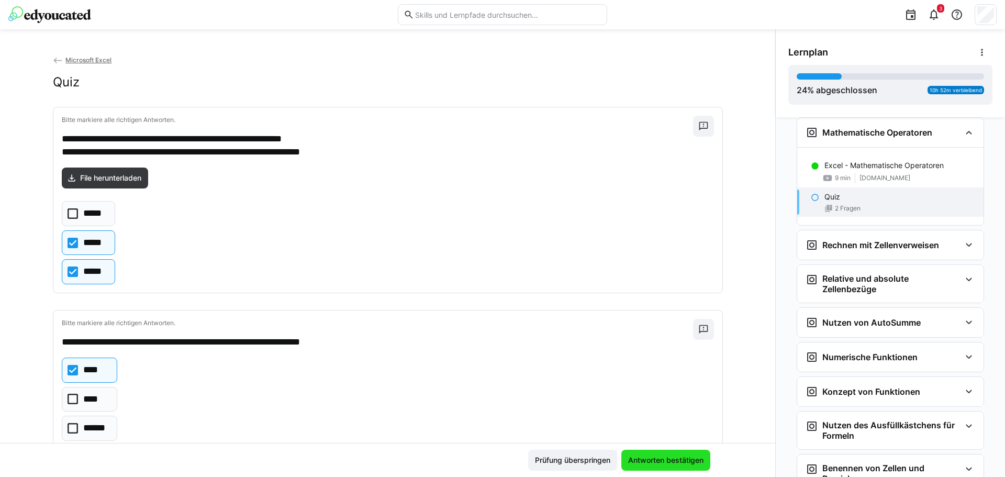
click at [671, 459] on span "Antworten bestätigen" at bounding box center [666, 460] width 79 height 10
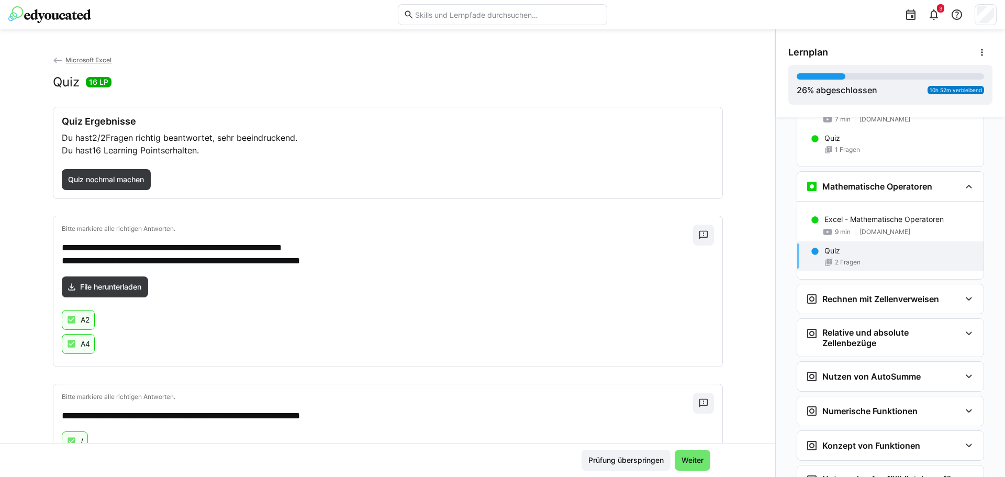
scroll to position [1148, 0]
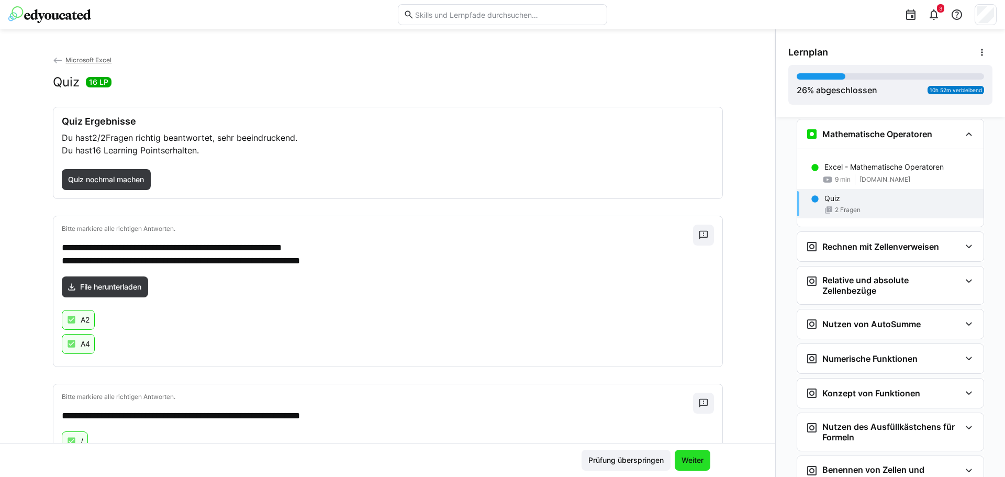
click at [686, 452] on span "Weiter" at bounding box center [693, 460] width 36 height 21
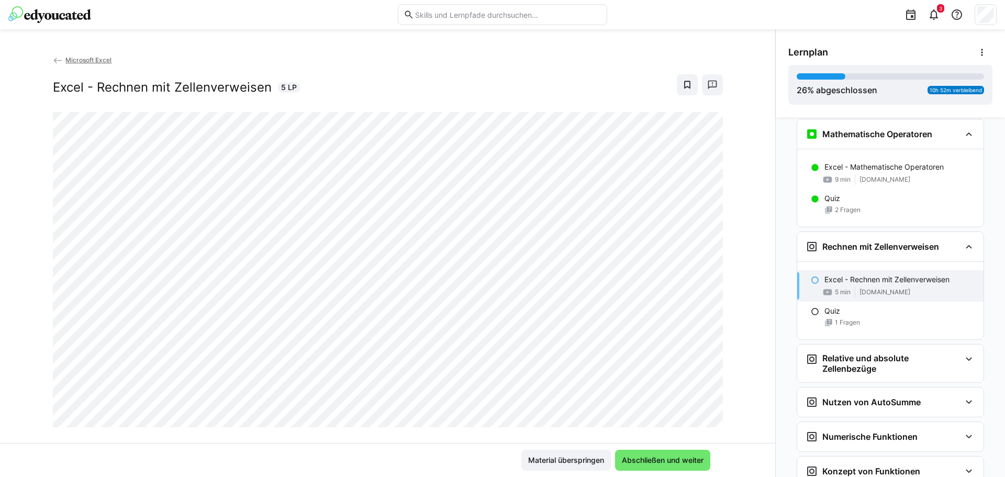
scroll to position [1262, 0]
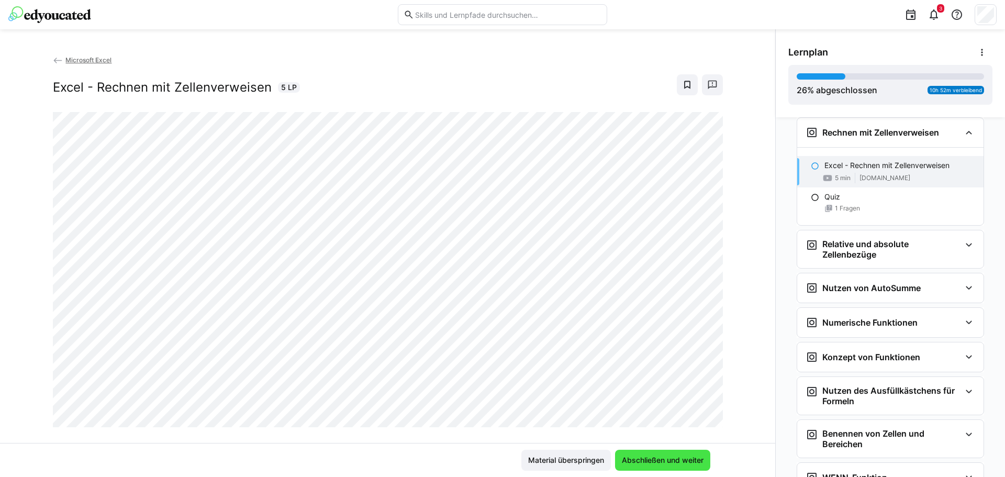
click at [656, 455] on span "Abschließen und weiter" at bounding box center [662, 460] width 85 height 10
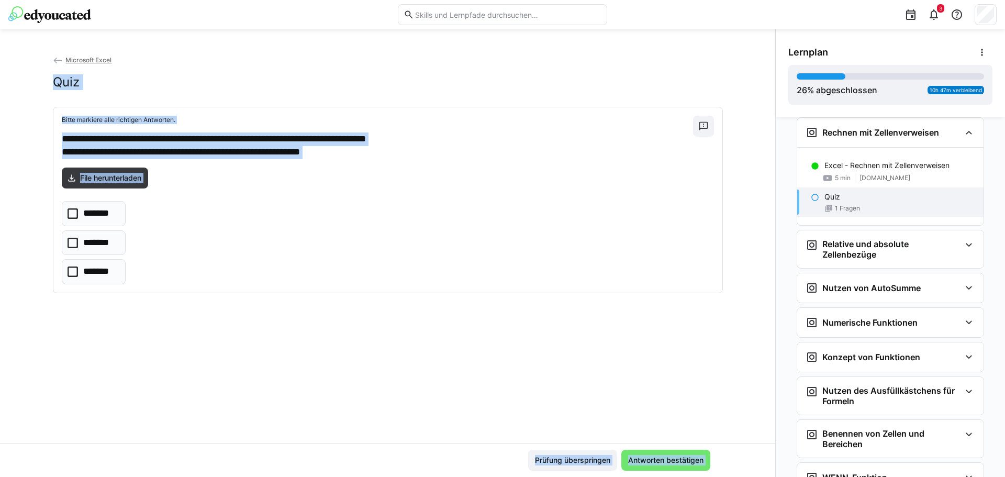
click at [771, 47] on div "**********" at bounding box center [502, 253] width 1005 height 448
click at [69, 272] on icon at bounding box center [73, 271] width 10 height 10
click at [658, 460] on span "Antworten bestätigen" at bounding box center [666, 460] width 79 height 10
